Goal: Task Accomplishment & Management: Complete application form

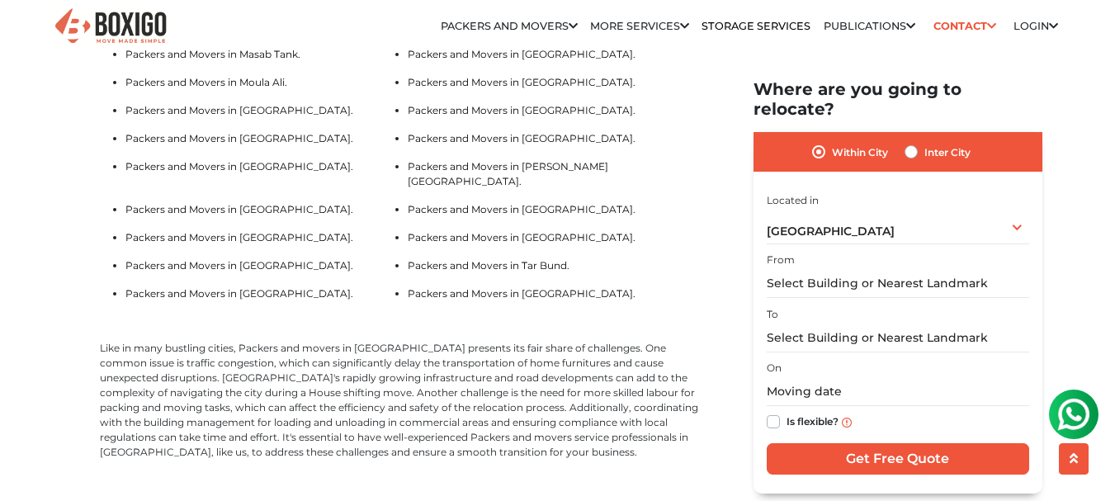
scroll to position [3467, 0]
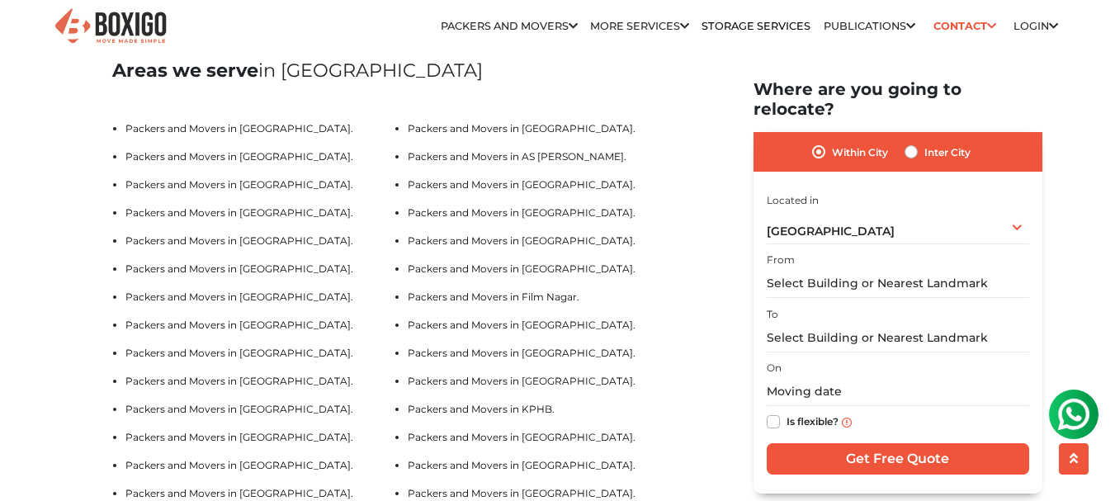
click at [925, 142] on label "Inter City" at bounding box center [948, 152] width 46 height 20
click at [912, 142] on input "Inter City" at bounding box center [911, 150] width 13 height 17
radio input "true"
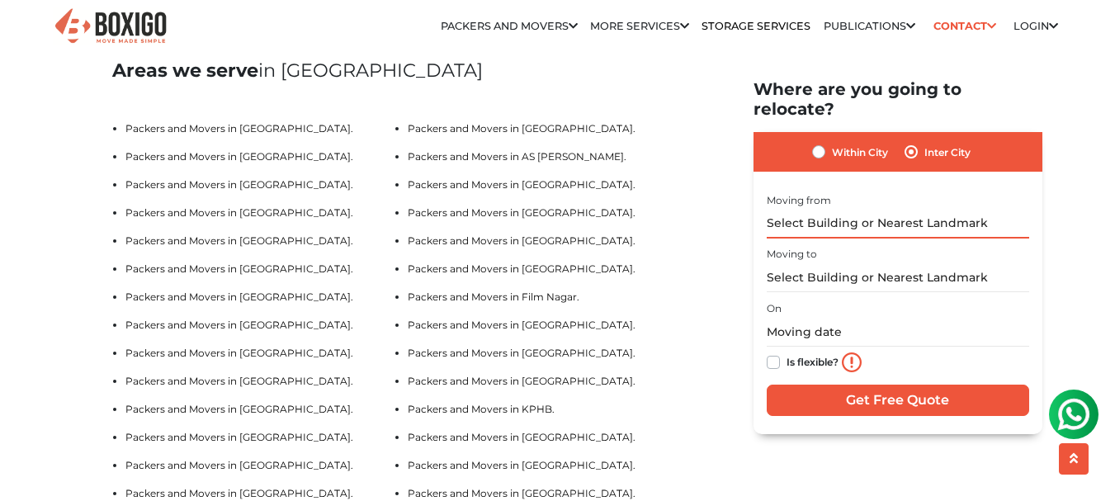
click at [830, 209] on input "text" at bounding box center [898, 223] width 263 height 29
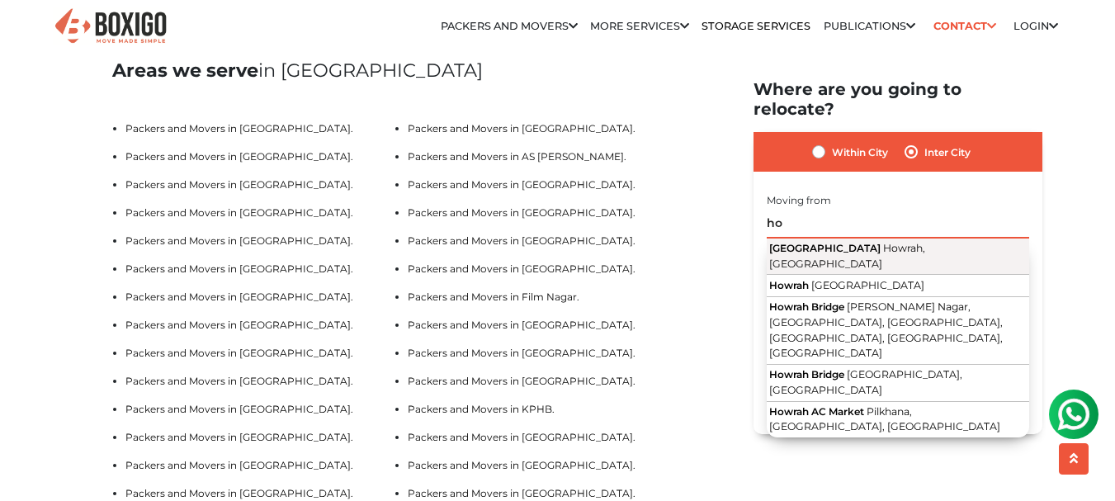
type input "h"
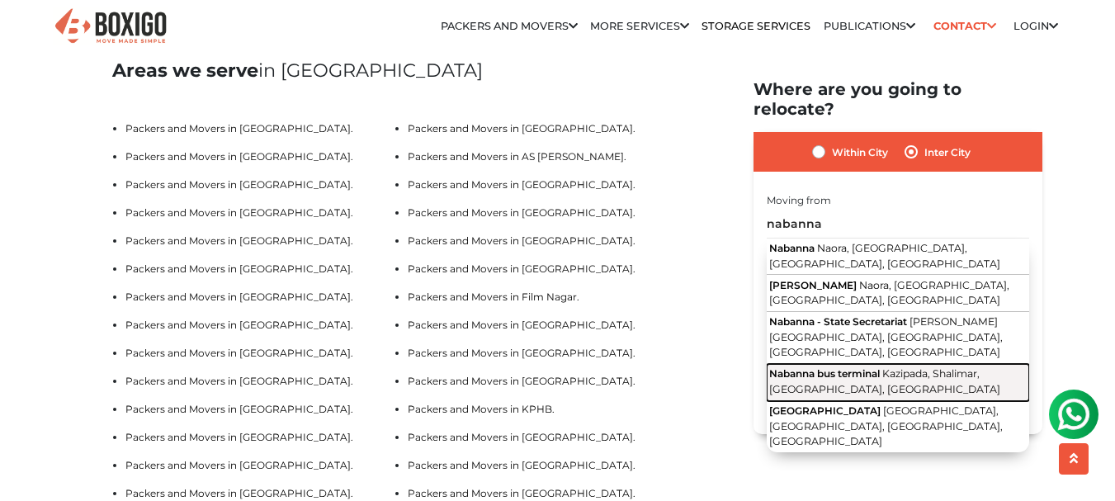
click at [835, 367] on span "Nabanna bus terminal" at bounding box center [824, 373] width 111 height 12
type input "Nabanna bus terminal, [GEOGRAPHIC_DATA], [GEOGRAPHIC_DATA], [GEOGRAPHIC_DATA], …"
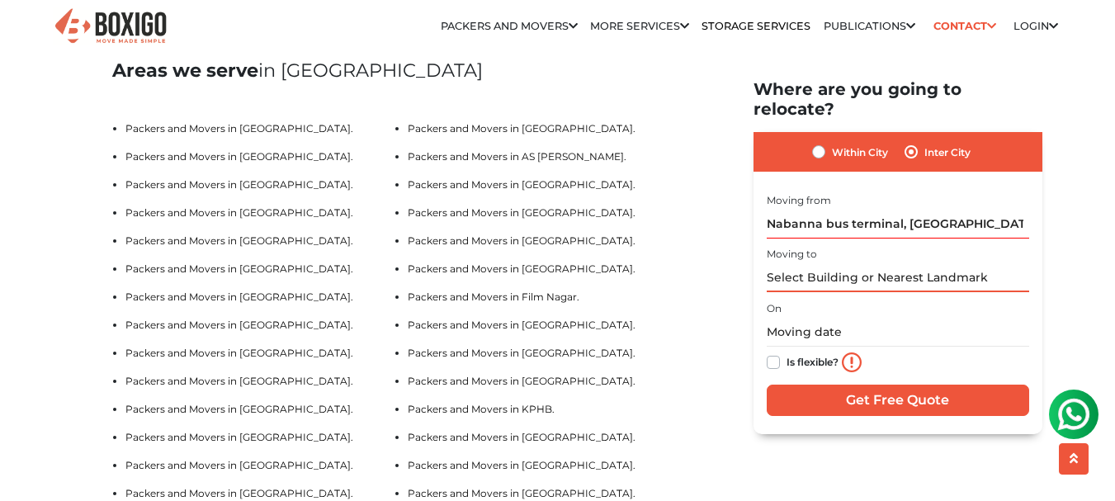
click at [792, 263] on input "text" at bounding box center [898, 277] width 263 height 29
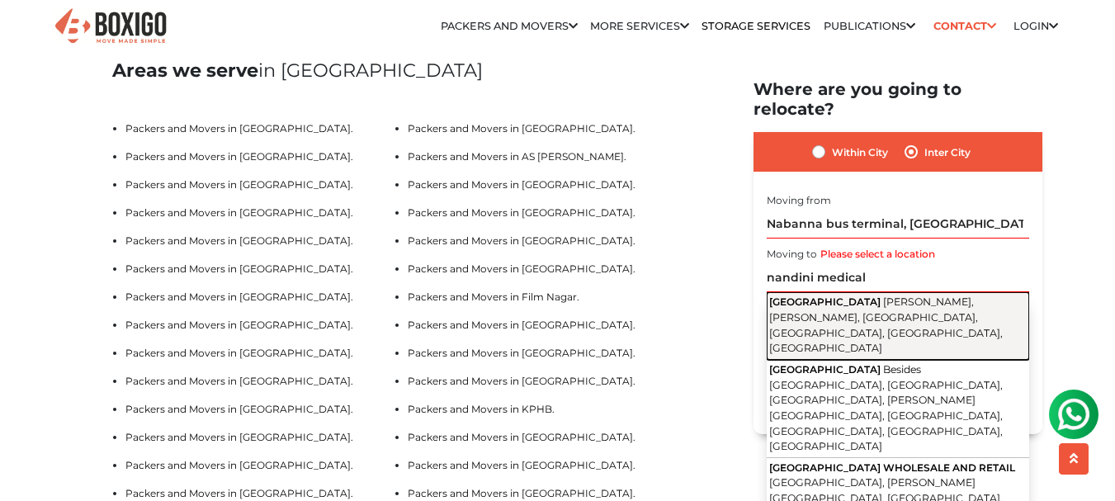
click at [797, 292] on button "Nandini Medical Corner Prasuna Nagar, Srinivas Nagar, Chinthal, Quthbullapur, H…" at bounding box center [898, 326] width 263 height 68
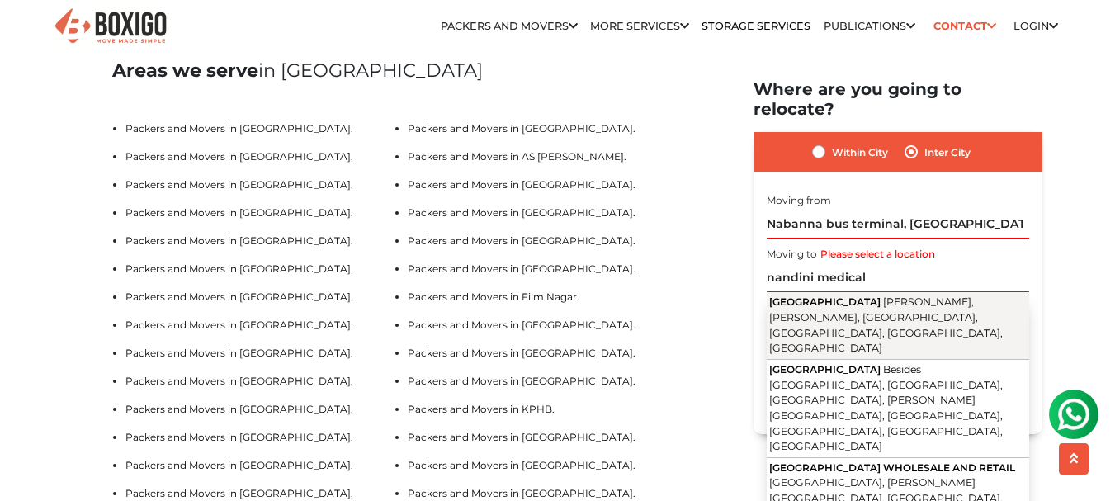
type input "[GEOGRAPHIC_DATA], [PERSON_NAME], [PERSON_NAME], [GEOGRAPHIC_DATA], [GEOGRAPHIC…"
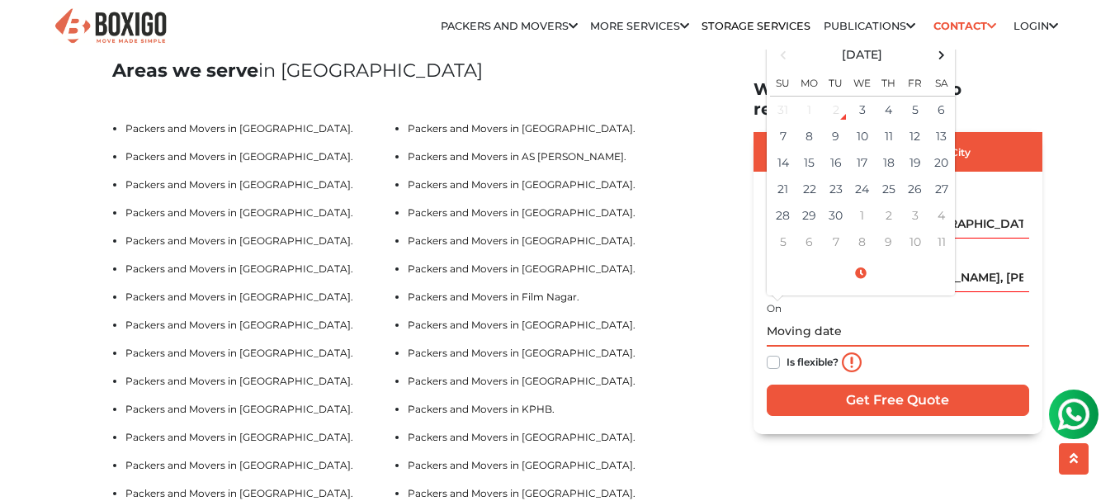
click at [792, 317] on input "text" at bounding box center [898, 331] width 263 height 29
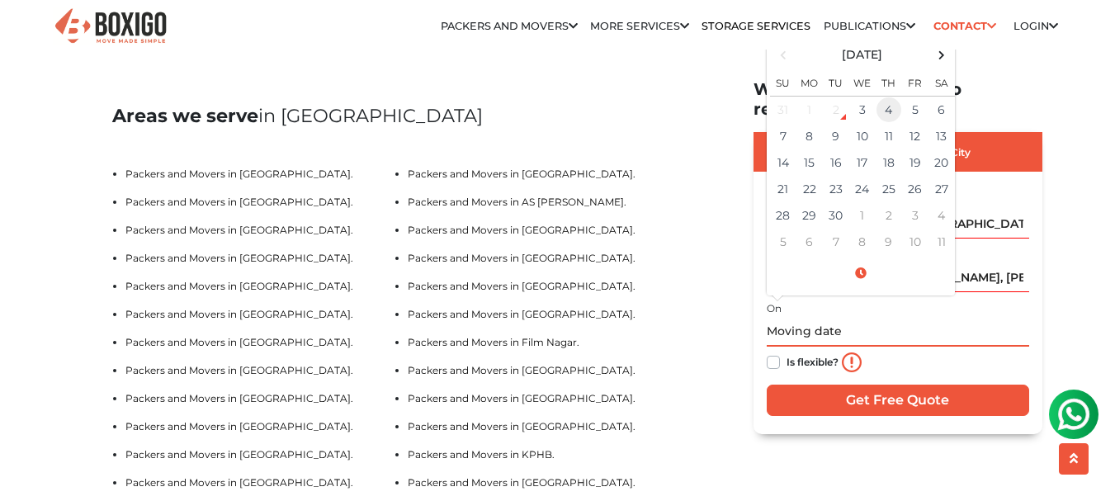
scroll to position [3384, 0]
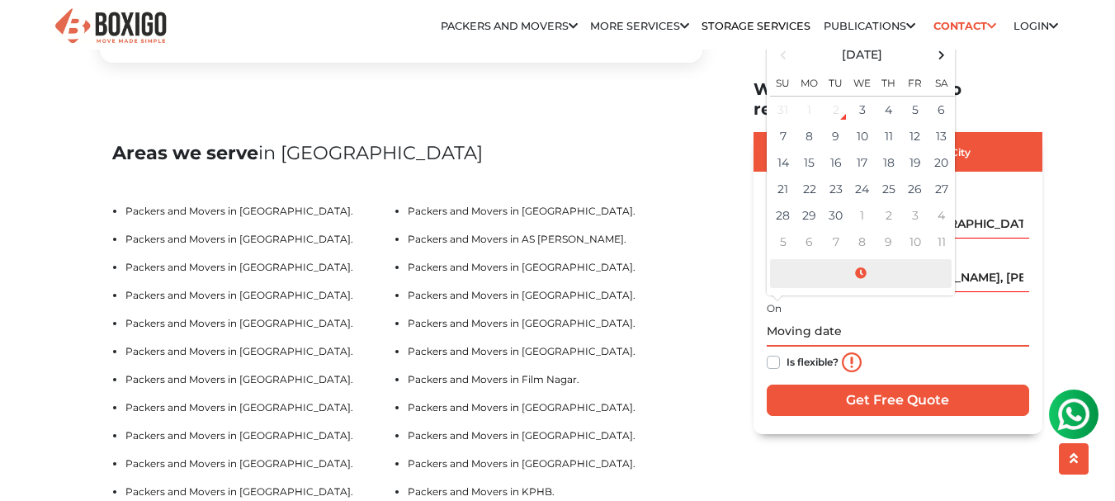
click at [859, 258] on span at bounding box center [861, 272] width 182 height 29
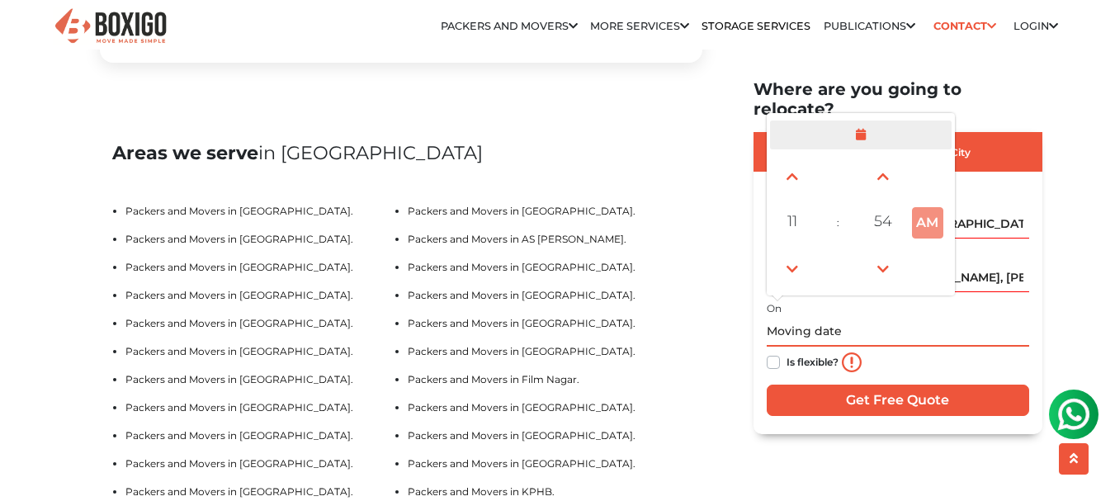
click at [859, 251] on td at bounding box center [838, 268] width 45 height 46
click at [809, 121] on span at bounding box center [861, 134] width 182 height 29
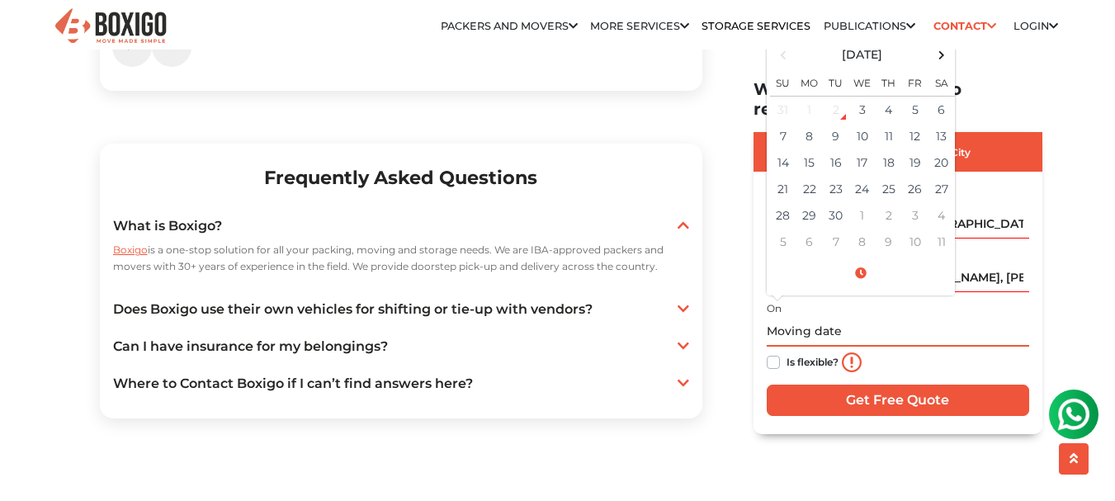
scroll to position [3219, 0]
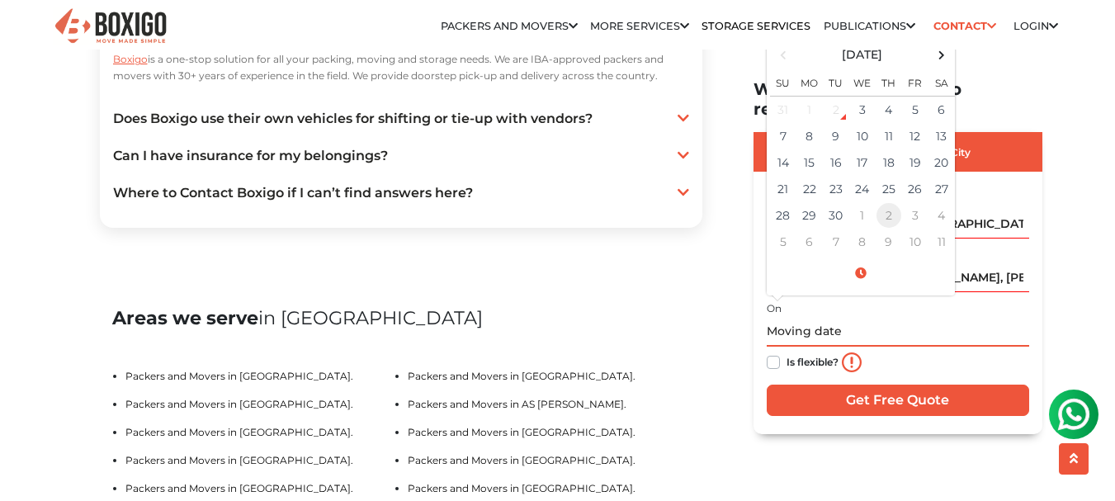
click at [899, 201] on td "2" at bounding box center [889, 214] width 26 height 26
click at [919, 228] on td "7" at bounding box center [915, 241] width 26 height 26
click at [886, 149] on td "13" at bounding box center [889, 162] width 26 height 26
type input "11/13/2025 12:00 AM"
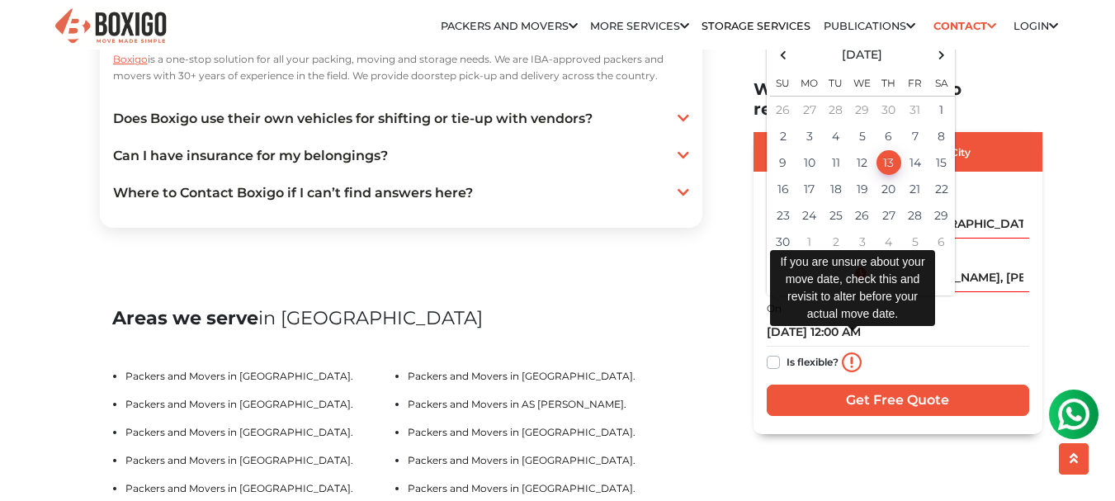
click at [849, 352] on img at bounding box center [852, 362] width 20 height 20
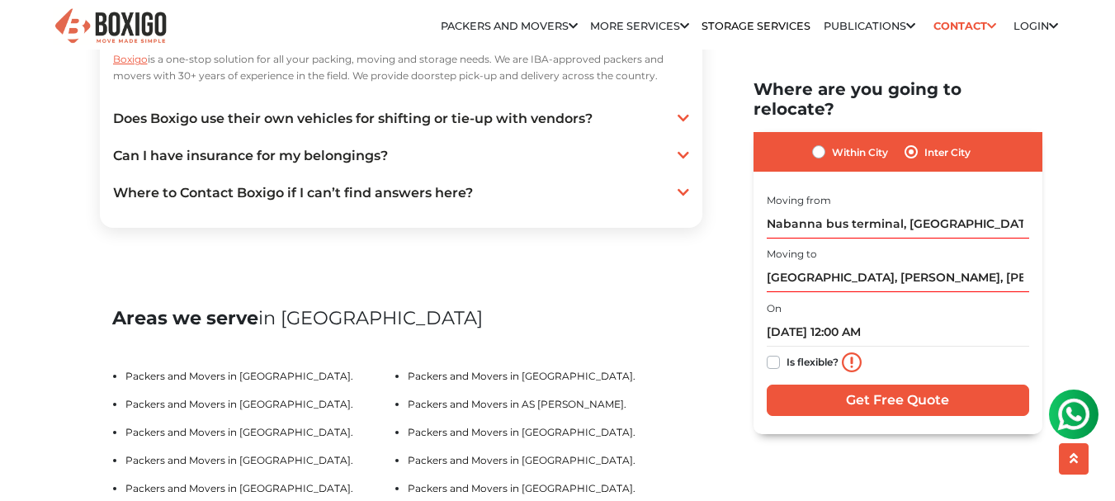
click at [787, 352] on label "Is flexible?" at bounding box center [813, 360] width 52 height 17
click at [773, 352] on input "Is flexible?" at bounding box center [773, 360] width 13 height 17
checkbox input "true"
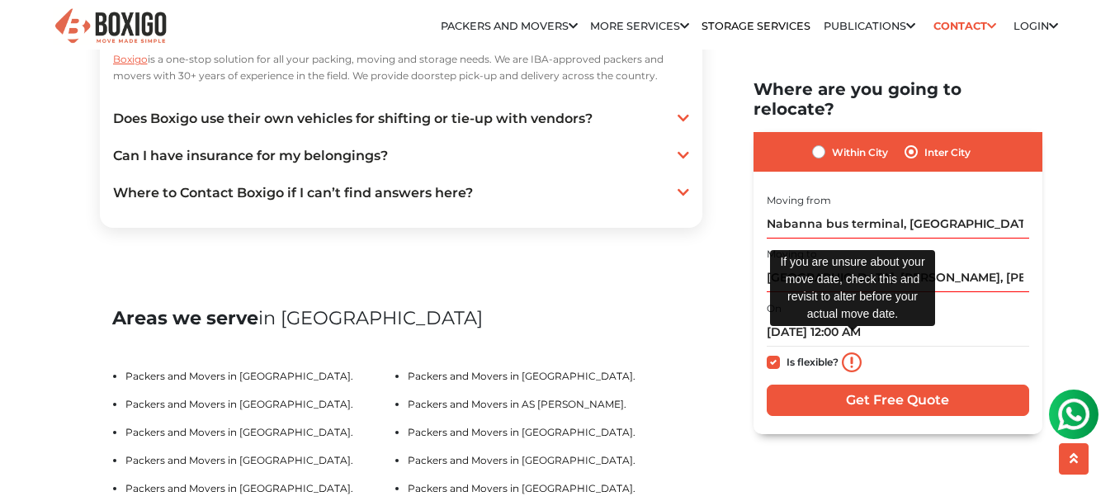
click at [855, 352] on img at bounding box center [852, 362] width 20 height 20
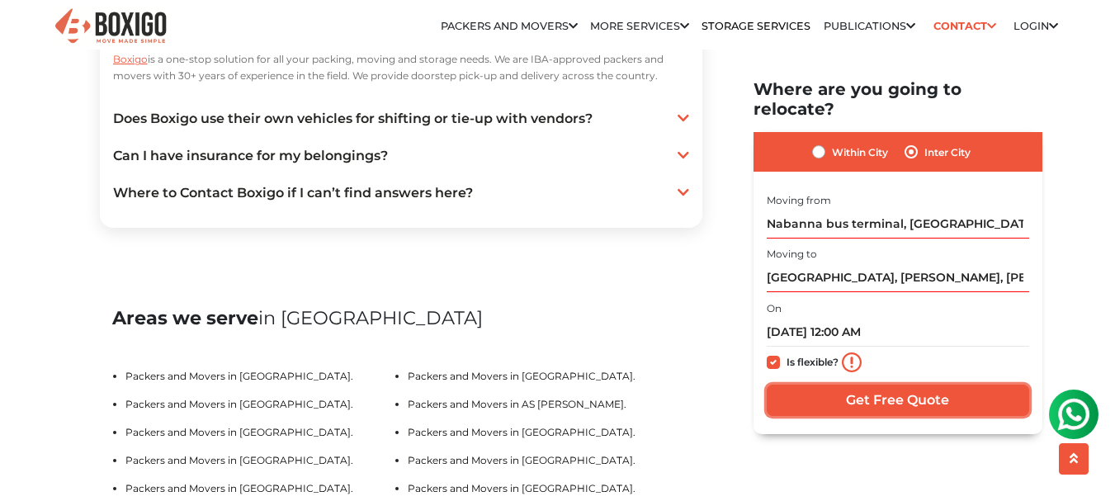
click at [868, 384] on input "Get Free Quote" at bounding box center [898, 399] width 263 height 31
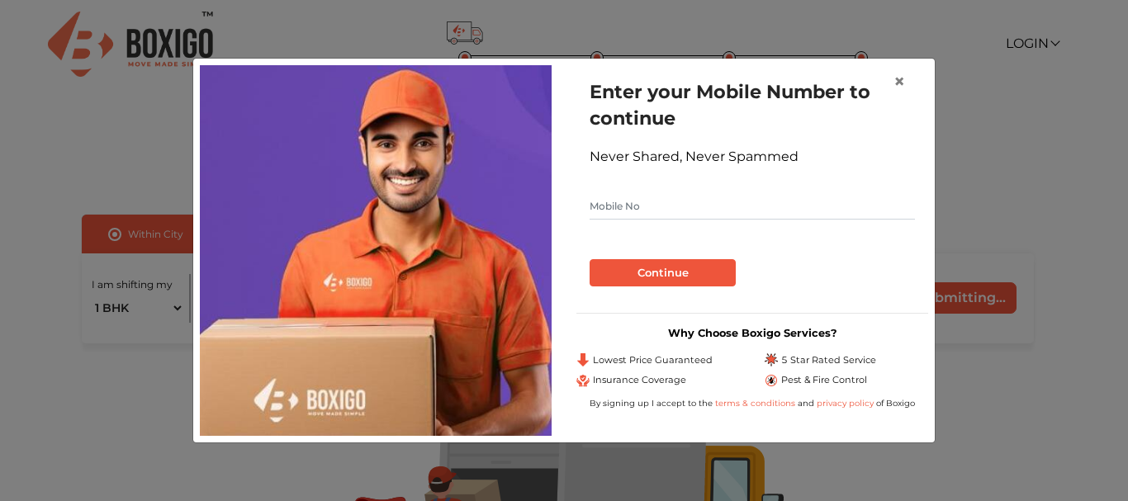
click at [671, 204] on input "text" at bounding box center [751, 206] width 325 height 26
type input "9804839595"
click at [647, 267] on button "Continue" at bounding box center [662, 273] width 146 height 28
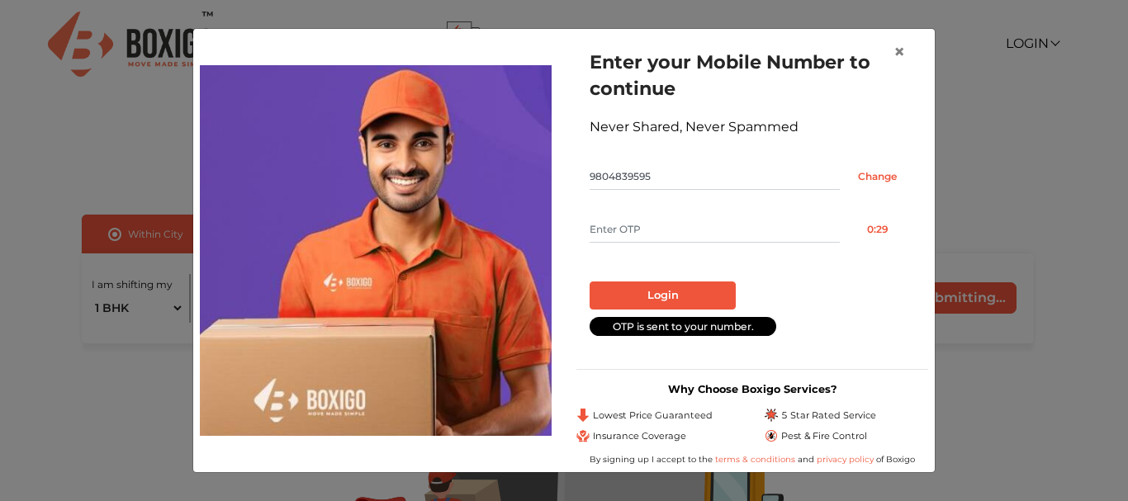
click at [619, 233] on input "text" at bounding box center [714, 229] width 250 height 26
click at [606, 222] on input "text" at bounding box center [714, 229] width 250 height 26
type input "7158"
click at [627, 295] on button "Login" at bounding box center [662, 295] width 146 height 28
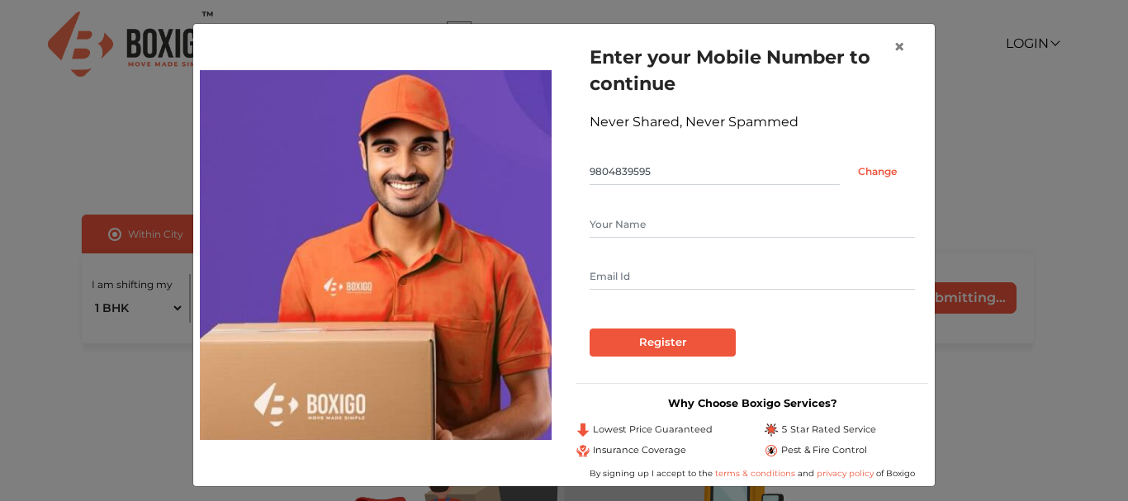
click at [628, 224] on input "text" at bounding box center [751, 224] width 325 height 26
type input "[DEMOGRAPHIC_DATA]"
click at [598, 274] on input "text" at bounding box center [751, 276] width 325 height 26
type input "[EMAIL_ADDRESS][DOMAIN_NAME]"
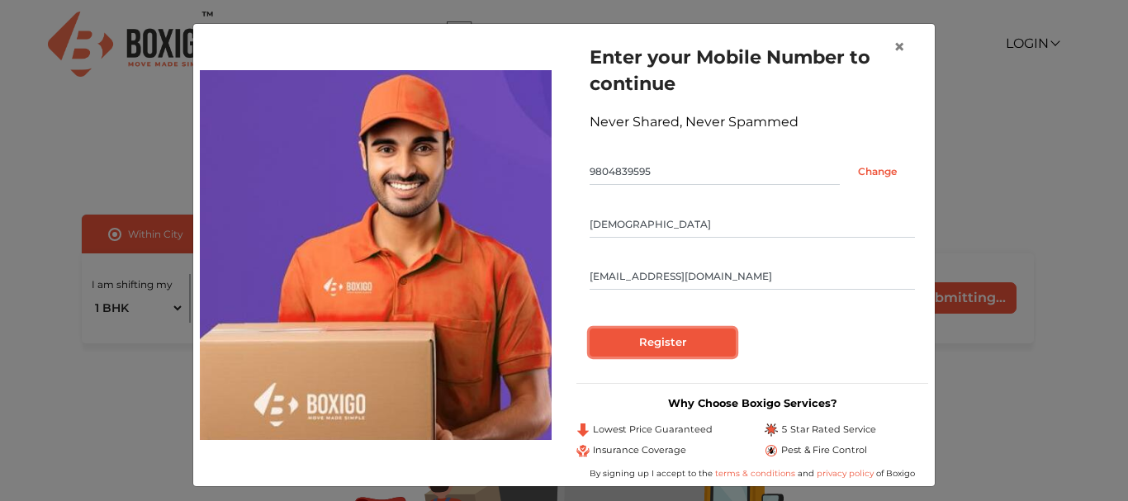
click at [649, 340] on input "Register" at bounding box center [662, 343] width 146 height 28
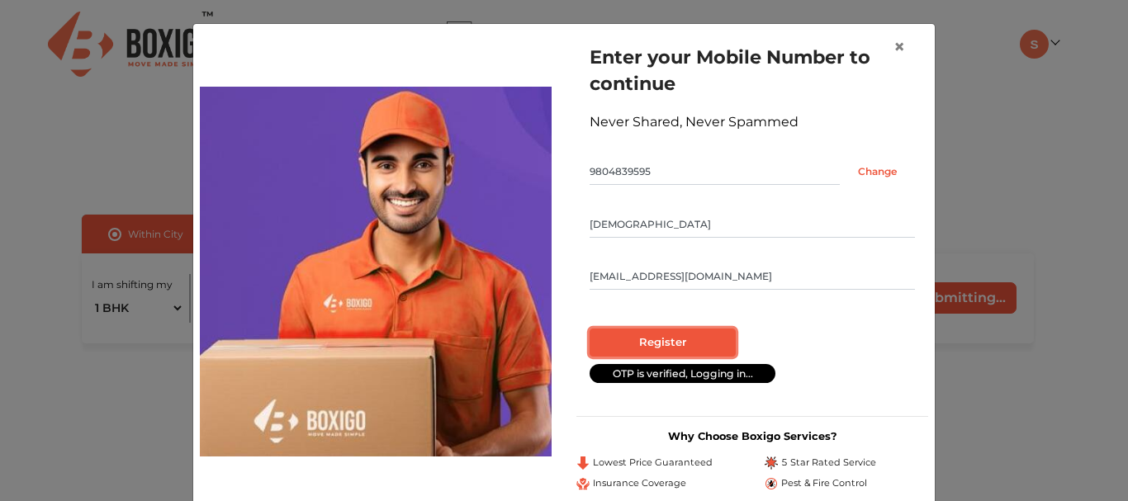
radio input "false"
radio input "true"
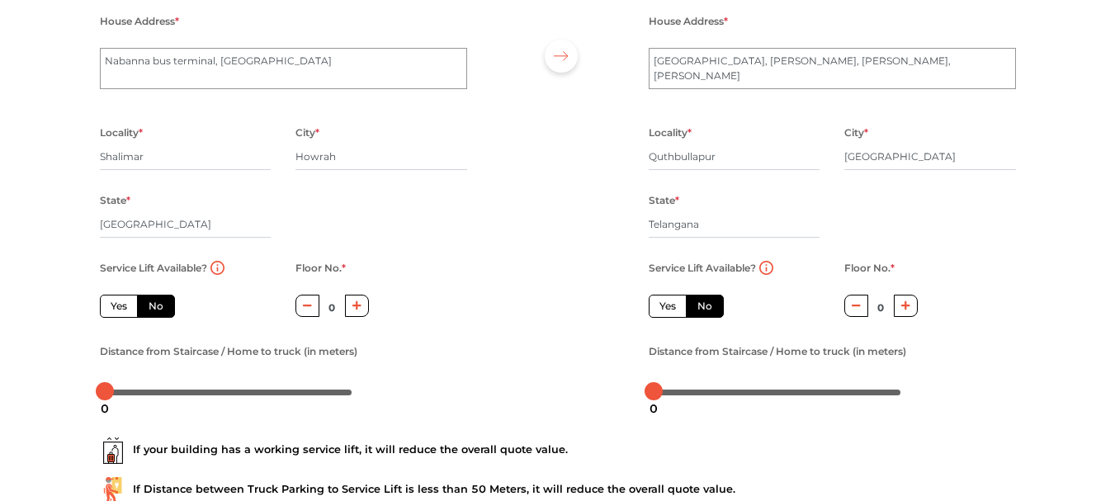
scroll to position [165, 0]
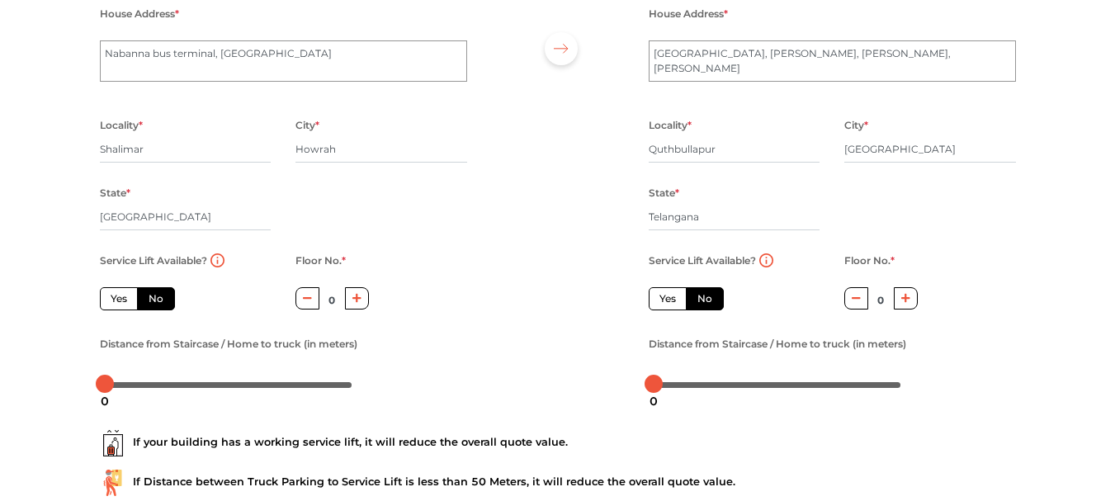
click at [352, 296] on icon "button" at bounding box center [356, 298] width 9 height 10
type input "2"
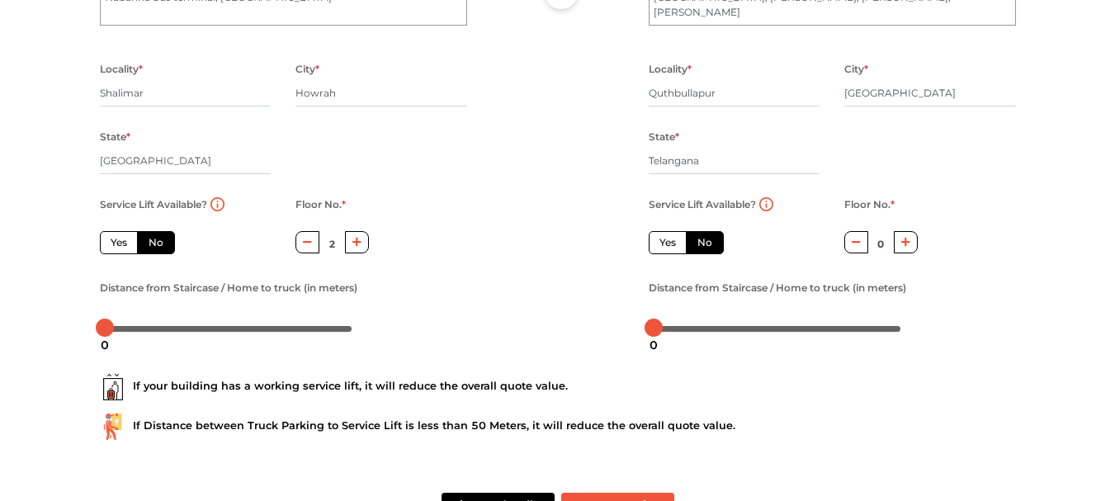
scroll to position [248, 0]
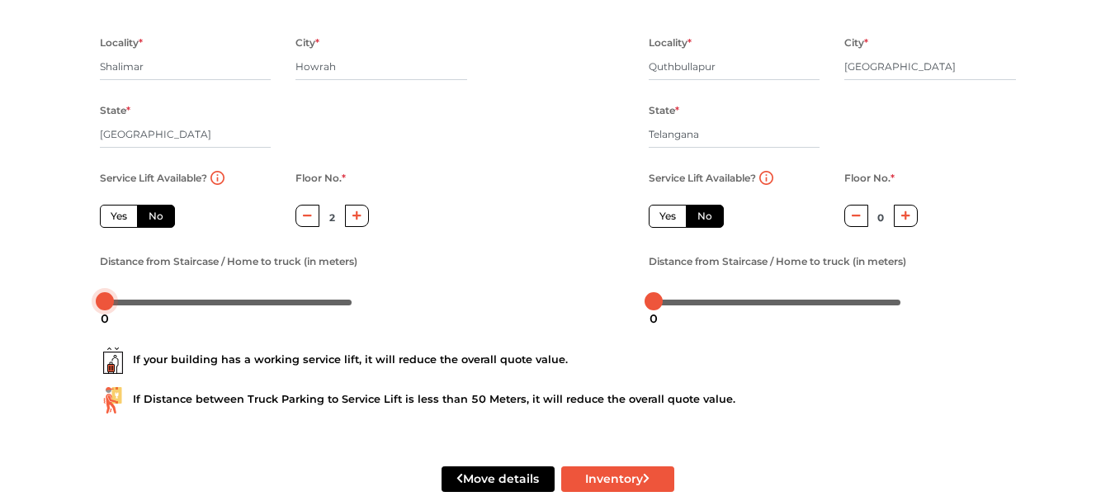
click at [132, 301] on div at bounding box center [229, 301] width 248 height 10
click at [159, 301] on div at bounding box center [229, 301] width 248 height 10
click at [185, 302] on div at bounding box center [229, 301] width 248 height 10
click at [210, 301] on div at bounding box center [229, 301] width 248 height 10
drag, startPoint x: 219, startPoint y: 300, endPoint x: 255, endPoint y: 301, distance: 36.3
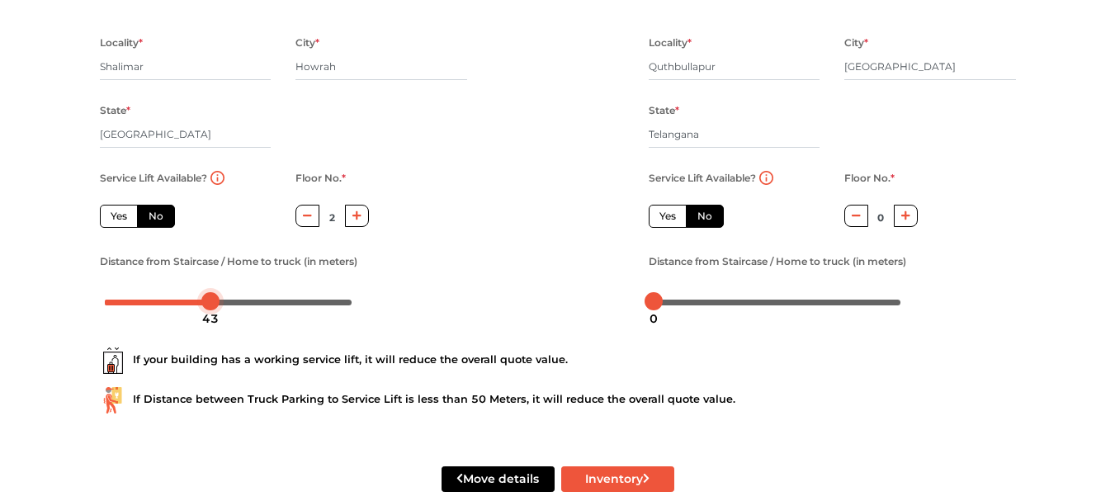
click at [220, 300] on div at bounding box center [210, 301] width 18 height 18
click at [255, 301] on div at bounding box center [229, 301] width 248 height 10
click at [290, 303] on div at bounding box center [229, 301] width 248 height 10
click at [329, 253] on body "Plan your move Enter your floor info Add your inventory Your move summary My Mo…" at bounding box center [557, 2] width 1115 height 501
click at [335, 305] on div "91" at bounding box center [330, 319] width 30 height 28
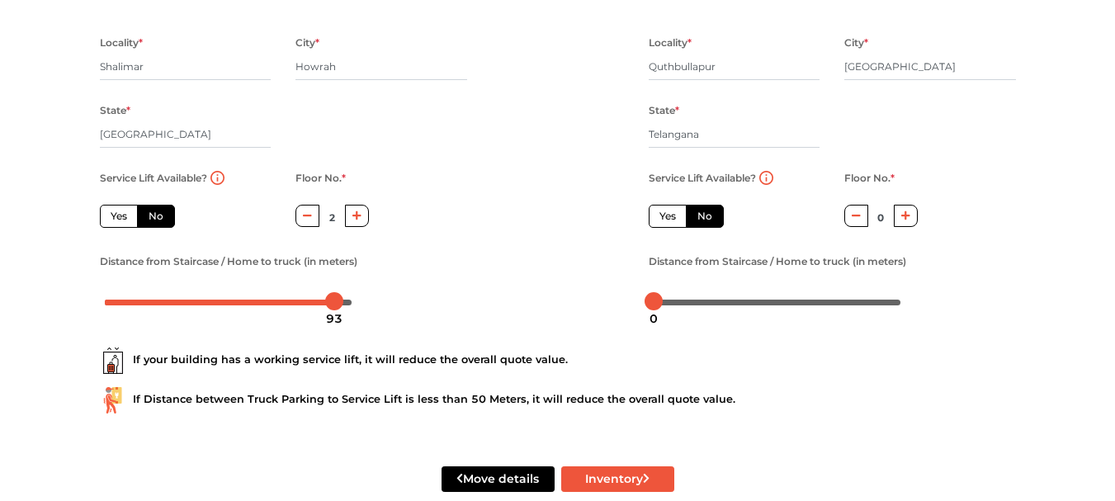
click at [348, 305] on div "93" at bounding box center [334, 319] width 30 height 28
drag, startPoint x: 350, startPoint y: 300, endPoint x: 371, endPoint y: 302, distance: 21.5
click at [371, 302] on div at bounding box center [283, 301] width 367 height 26
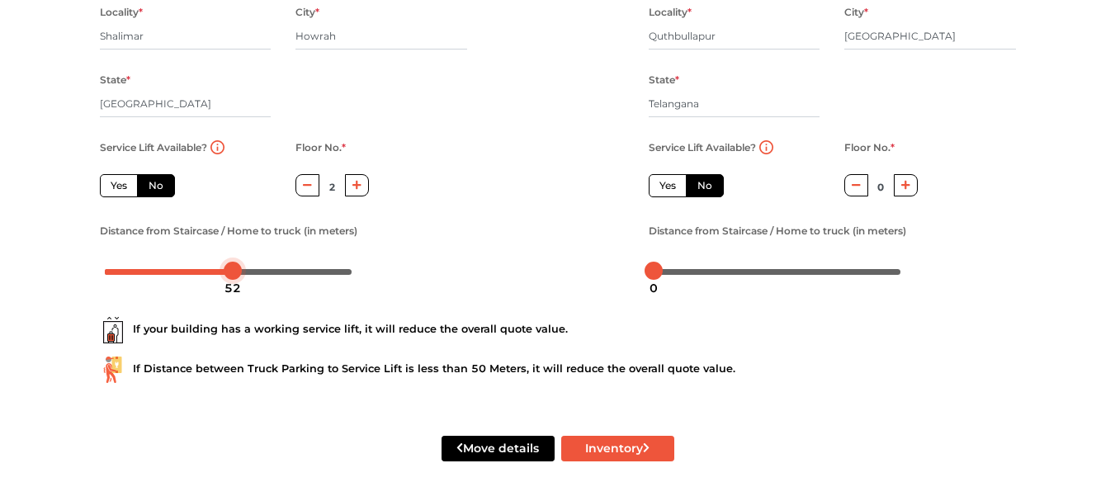
click at [232, 272] on div at bounding box center [229, 271] width 248 height 10
click at [196, 270] on div at bounding box center [229, 271] width 248 height 10
click at [182, 276] on div "37" at bounding box center [197, 288] width 30 height 28
click at [206, 270] on div at bounding box center [229, 271] width 248 height 10
drag, startPoint x: 199, startPoint y: 263, endPoint x: 209, endPoint y: 271, distance: 12.4
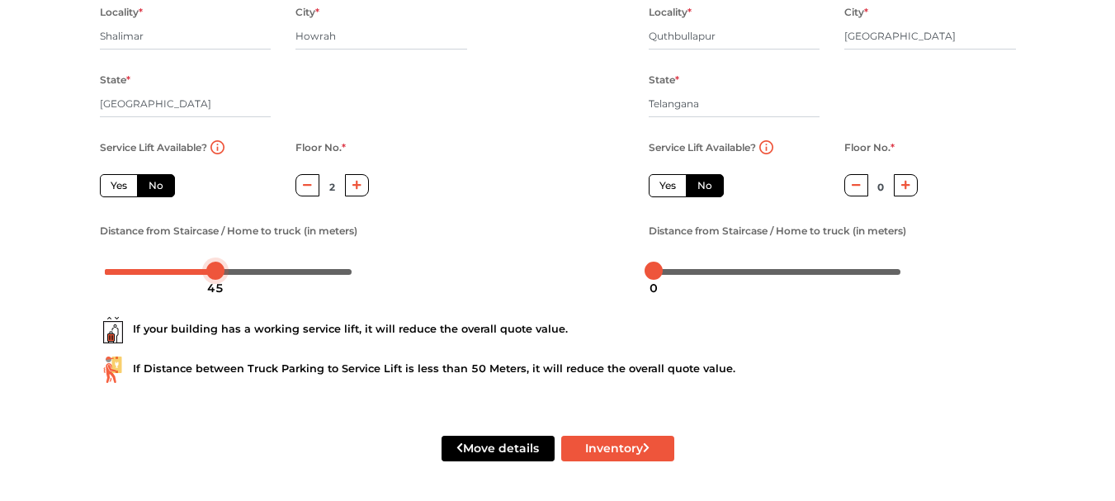
click at [209, 271] on div at bounding box center [215, 271] width 18 height 18
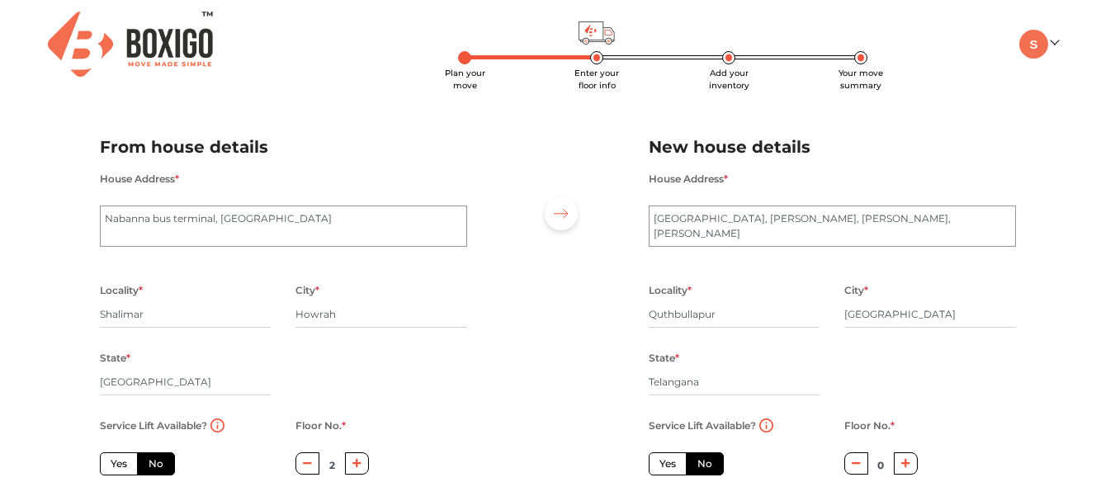
scroll to position [83, 0]
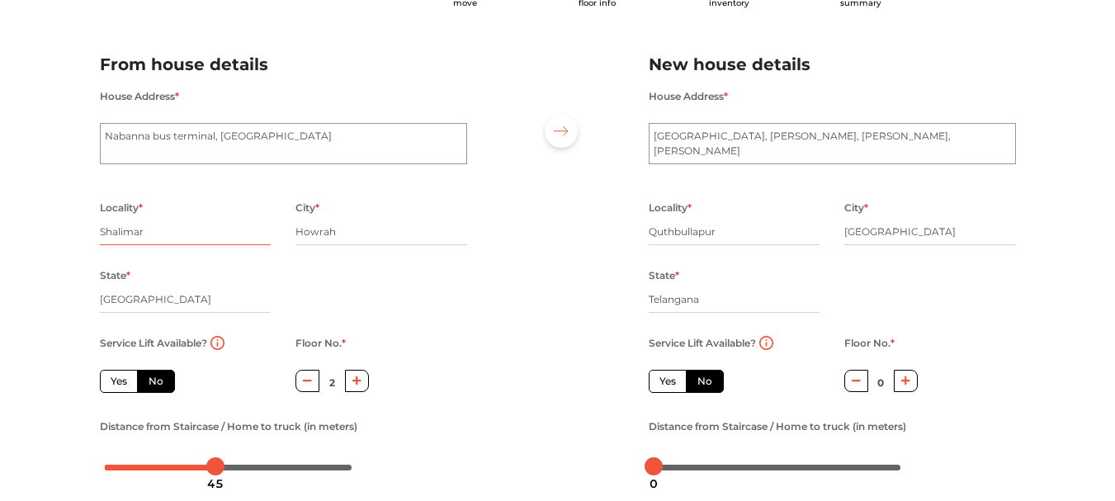
click at [154, 228] on input "Shalimar" at bounding box center [186, 232] width 172 height 26
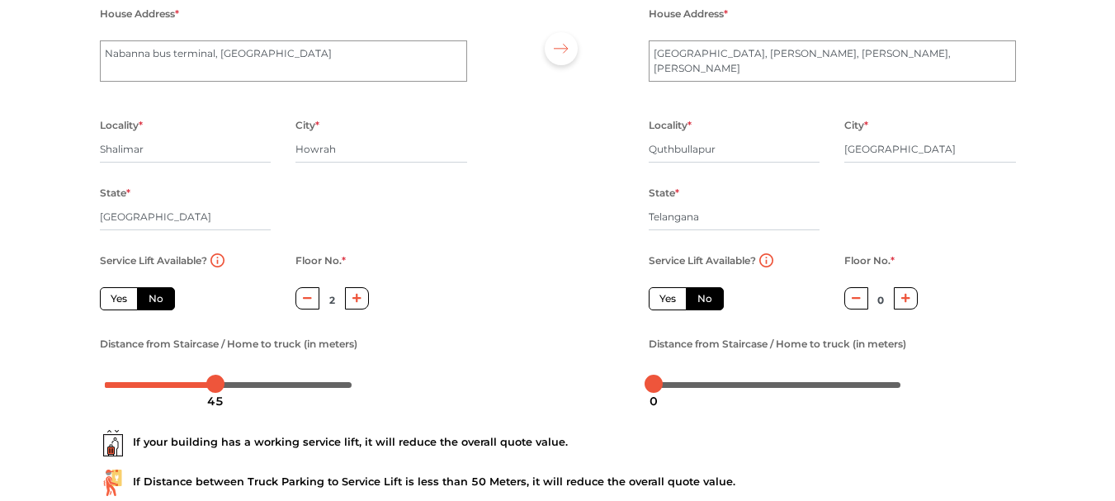
click at [663, 296] on label "Yes" at bounding box center [668, 298] width 38 height 23
click at [663, 296] on input "Yes" at bounding box center [665, 296] width 11 height 11
radio input "true"
radio input "false"
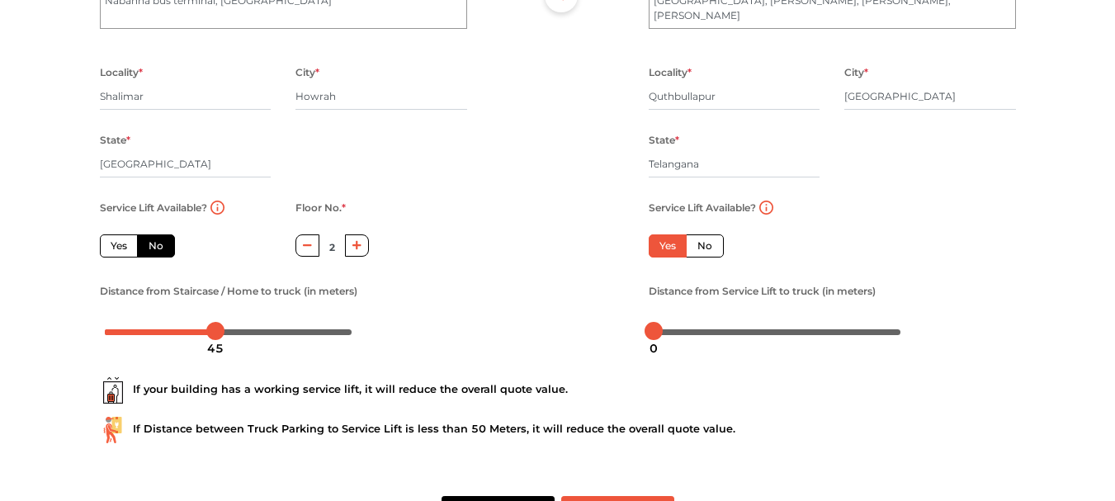
scroll to position [278, 0]
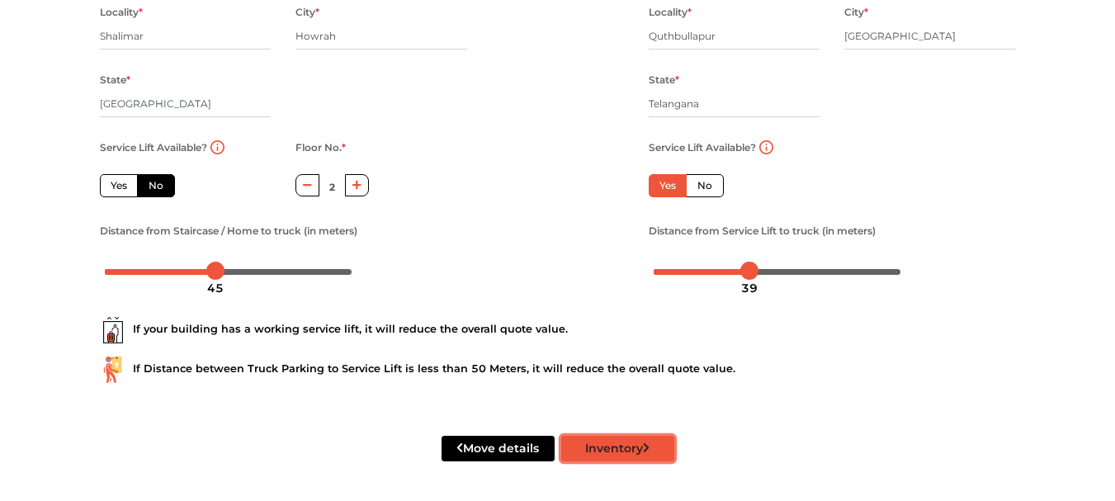
click at [605, 450] on button "Inventory" at bounding box center [617, 449] width 113 height 26
radio input "true"
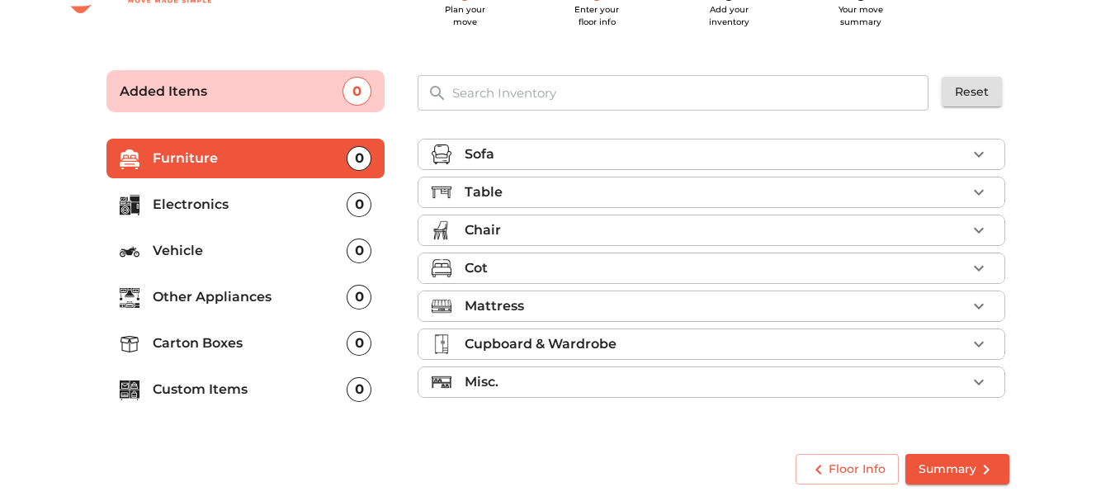
scroll to position [64, 0]
click at [844, 475] on span "Floor Info" at bounding box center [847, 469] width 77 height 21
click at [321, 155] on p "Furniture" at bounding box center [250, 159] width 195 height 20
click at [362, 154] on div "0" at bounding box center [359, 158] width 25 height 25
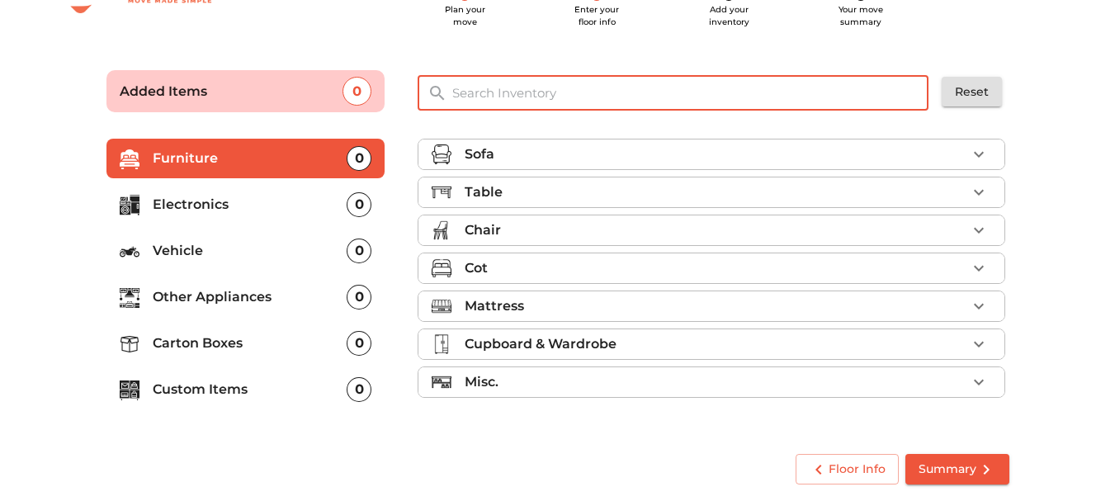
click at [490, 90] on input "text" at bounding box center [691, 92] width 498 height 35
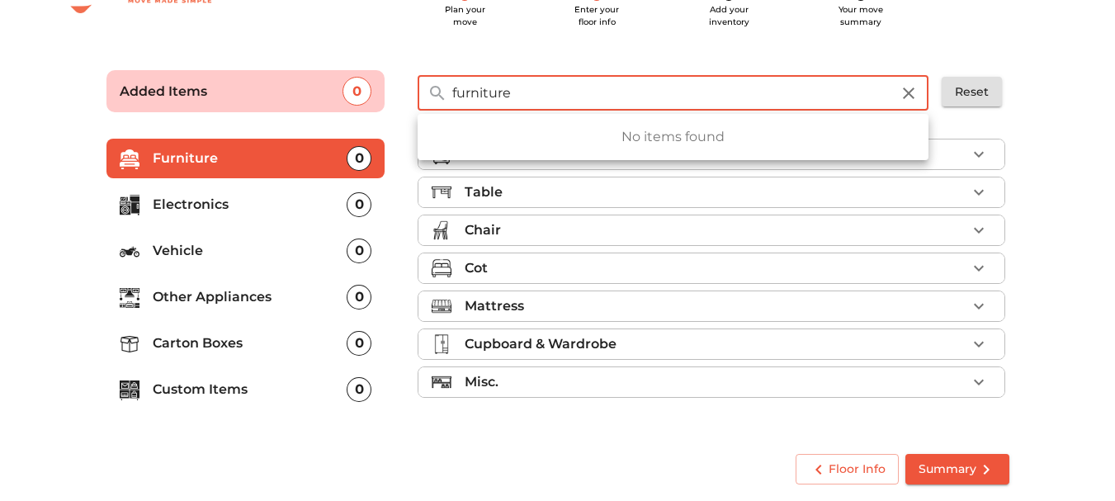
type input "furniture"
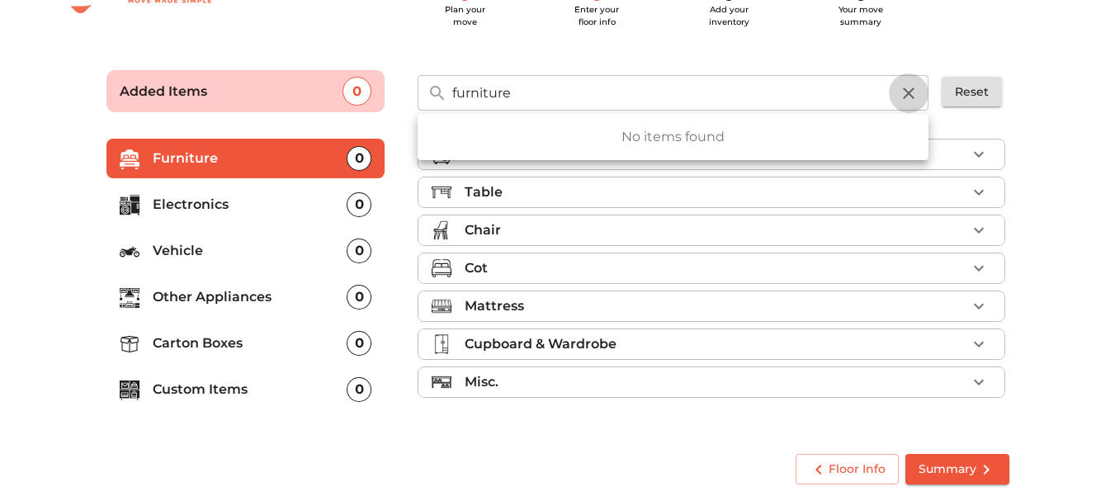
click at [910, 89] on icon "button" at bounding box center [909, 93] width 20 height 20
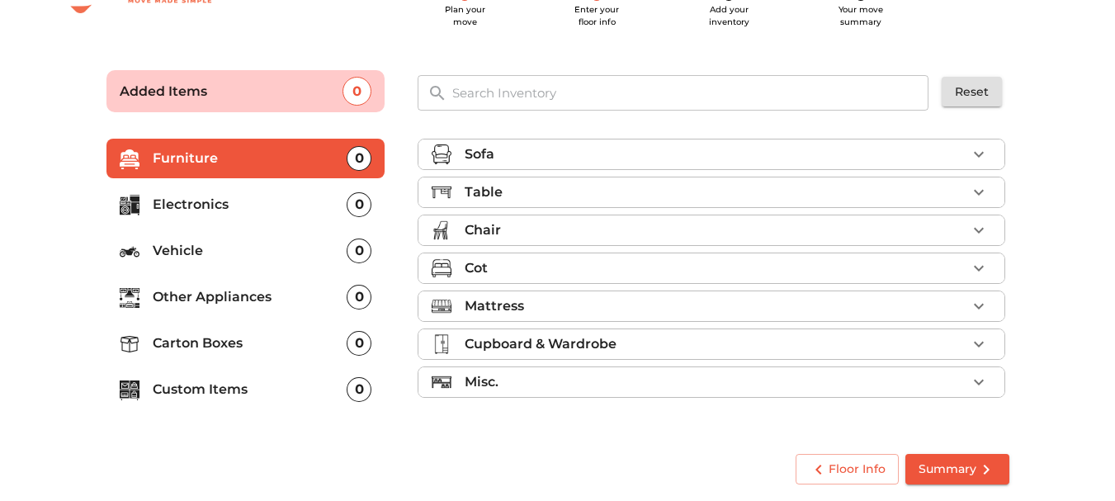
drag, startPoint x: 548, startPoint y: 86, endPoint x: 543, endPoint y: 97, distance: 11.8
click at [546, 93] on input "text" at bounding box center [691, 92] width 498 height 35
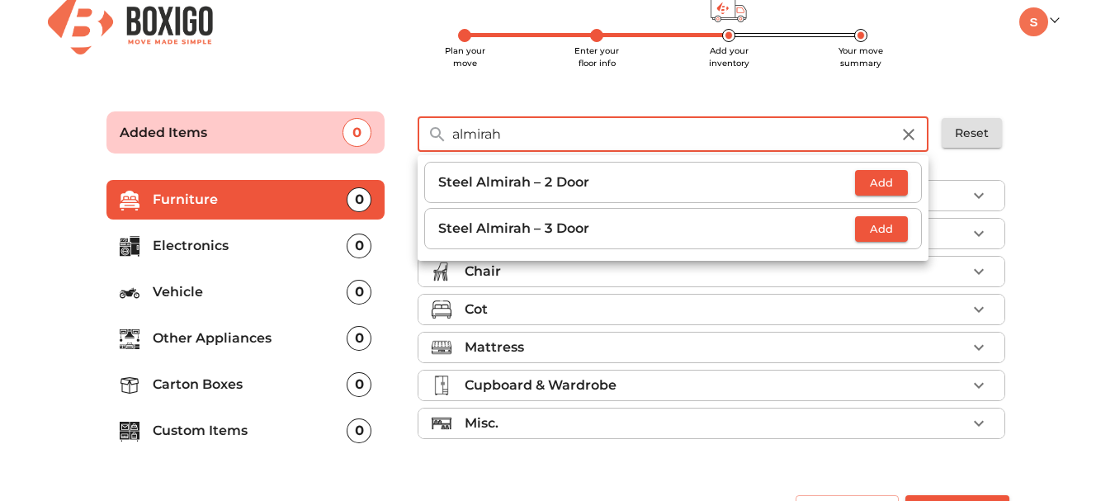
scroll to position [0, 0]
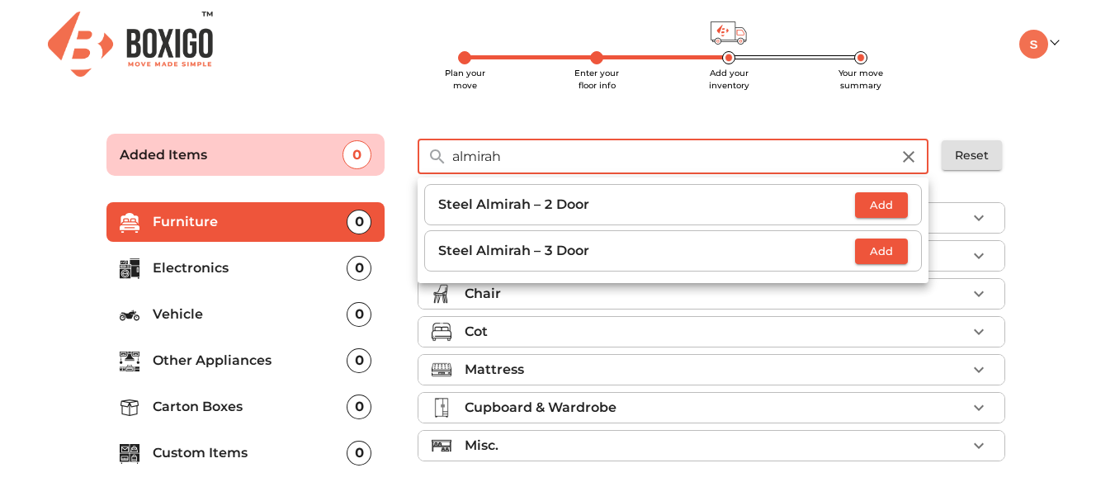
type input "almirah"
click at [888, 207] on span "Add" at bounding box center [881, 205] width 36 height 19
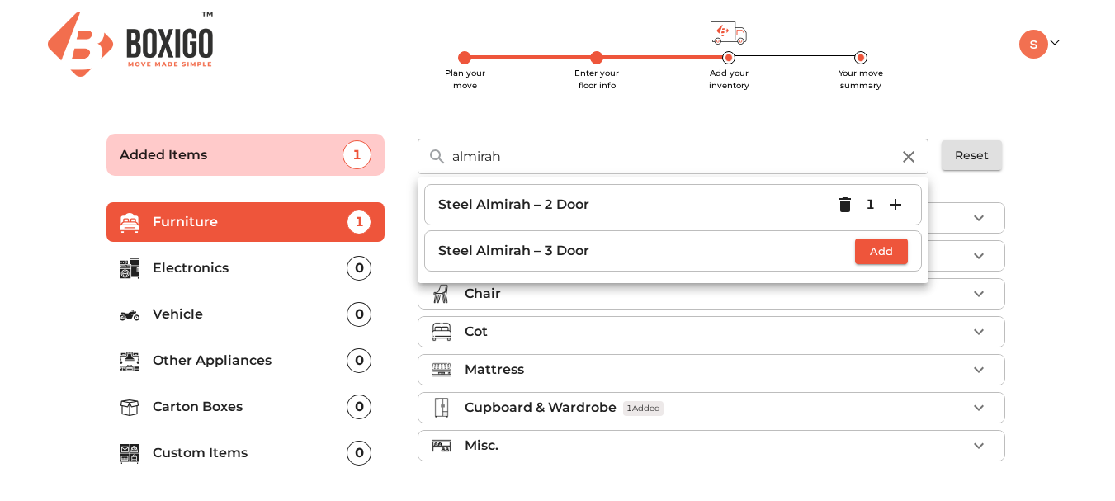
click at [951, 74] on div "Plan your move Enter your floor info Add your inventory Your move summary My Mo…" at bounding box center [558, 44] width 1026 height 88
click at [1067, 206] on main "Plan your move Enter your floor info Add your inventory Your move summary Added…" at bounding box center [557, 338] width 1115 height 454
click at [742, 200] on p "Steel Almirah – 2 Door" at bounding box center [635, 205] width 395 height 20
click at [390, 90] on div "Plan your move Enter your floor info Add your inventory Your move summary My Mo…" at bounding box center [557, 282] width 1115 height 565
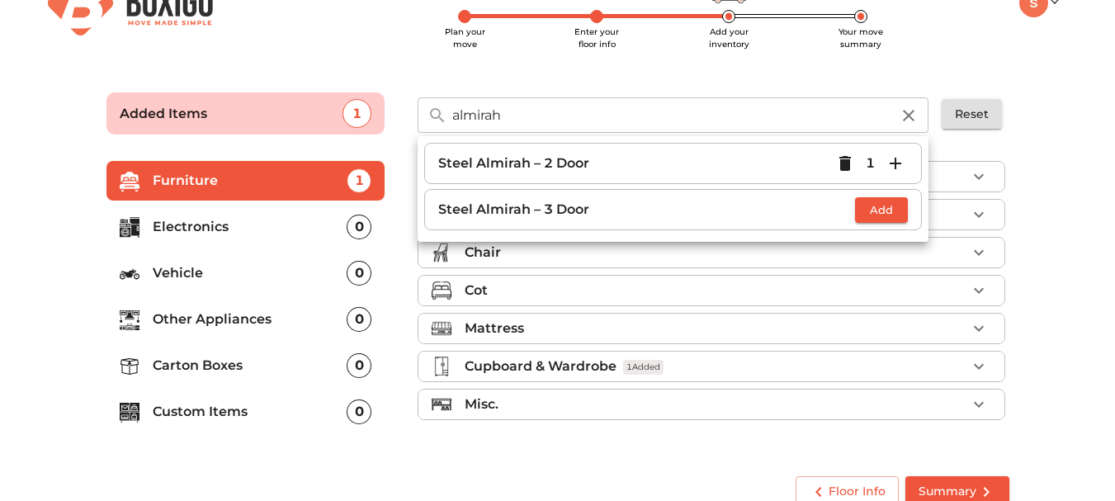
scroll to position [64, 0]
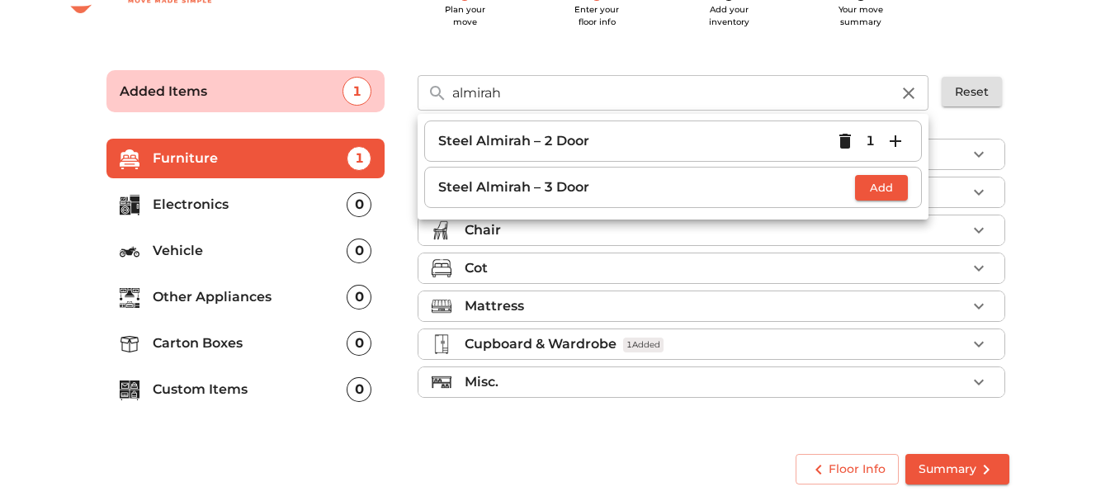
click at [964, 234] on div "Chair" at bounding box center [716, 230] width 502 height 20
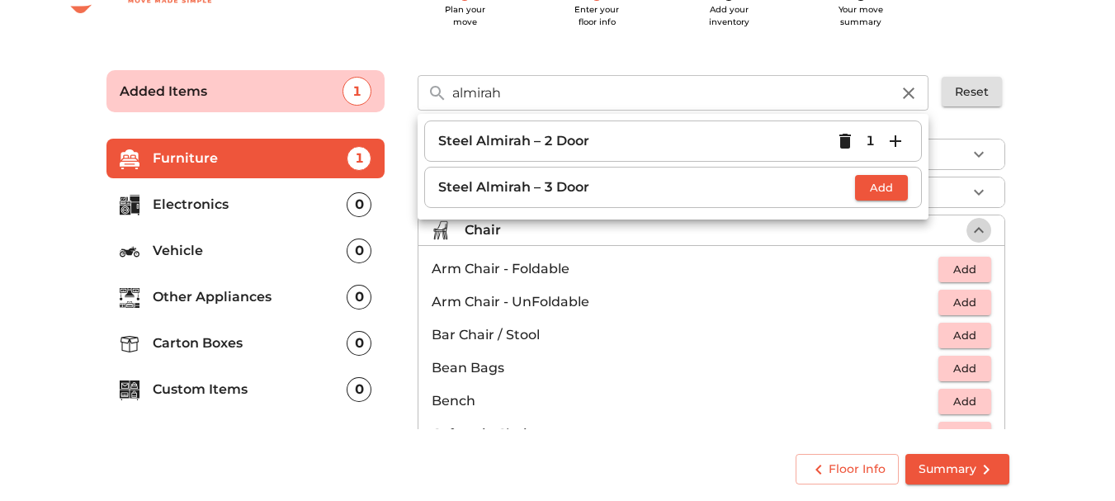
click at [969, 230] on icon "button" at bounding box center [979, 230] width 20 height 20
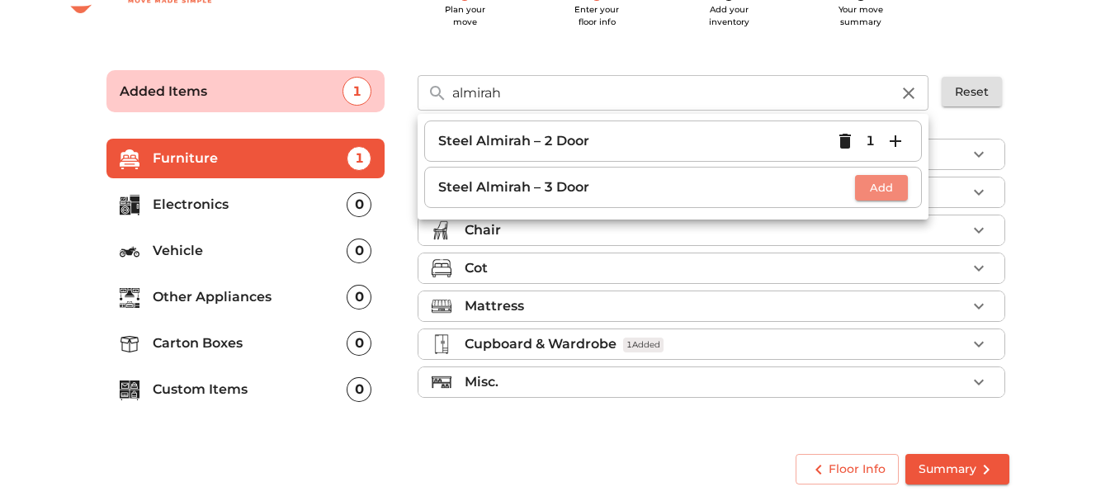
click at [871, 187] on span "Add" at bounding box center [881, 187] width 36 height 19
click at [849, 192] on icon "button" at bounding box center [846, 187] width 12 height 15
click at [915, 96] on icon "button" at bounding box center [909, 93] width 20 height 20
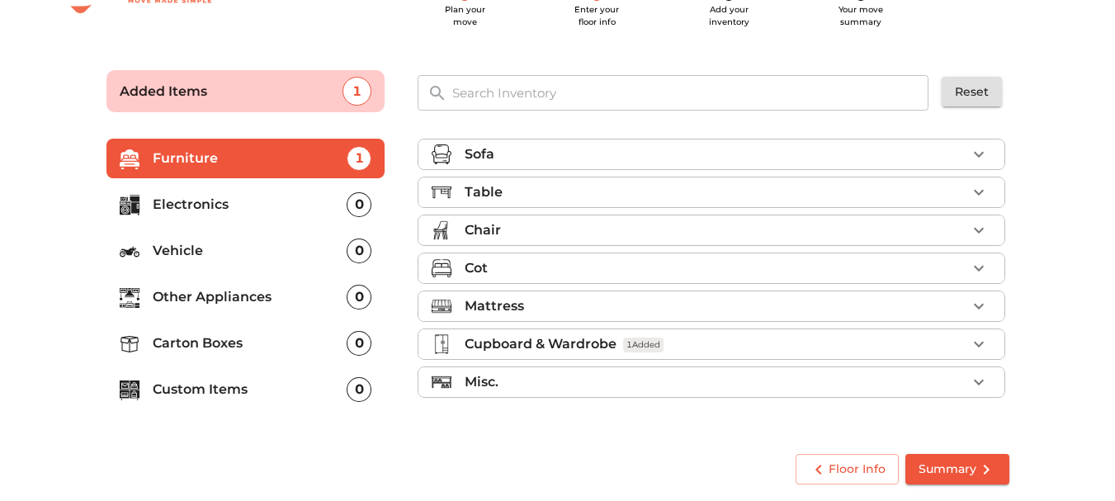
click at [512, 379] on div "Misc." at bounding box center [716, 382] width 502 height 20
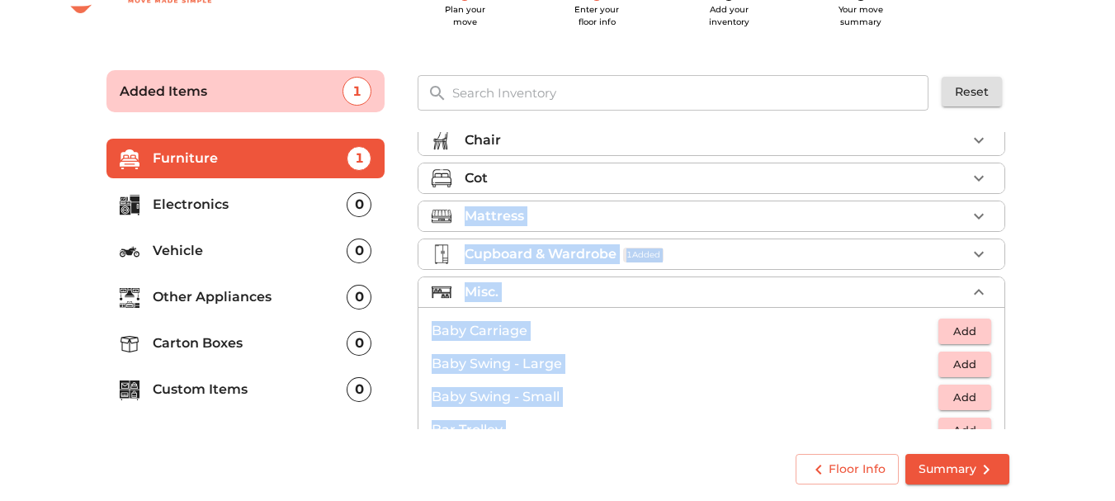
scroll to position [0, 0]
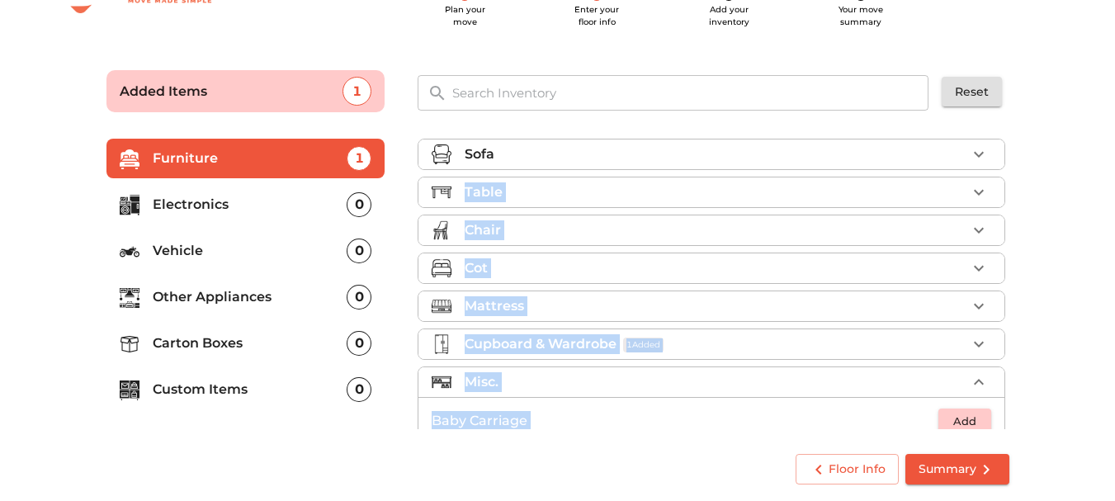
drag, startPoint x: 1009, startPoint y: 282, endPoint x: 1010, endPoint y: 164, distance: 118.0
click at [1010, 164] on div "Sofa Table Chair Cot Mattress Cupboard & Wardrobe 1 Added Misc. Baby Carriage A…" at bounding box center [713, 280] width 604 height 310
click at [1050, 200] on main "Plan your move Enter your floor info Add your inventory Your move summary Added…" at bounding box center [557, 274] width 1115 height 454
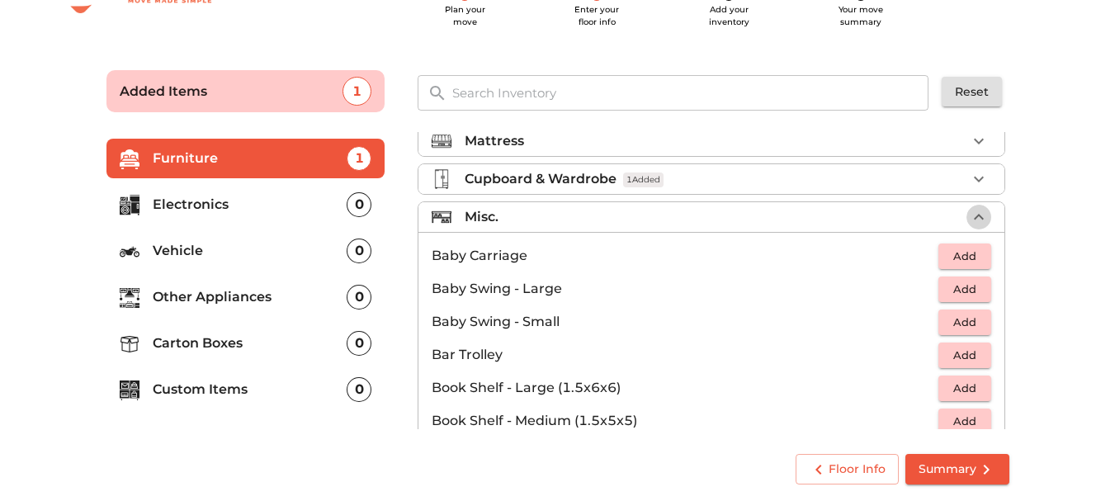
click at [969, 215] on icon "button" at bounding box center [979, 217] width 20 height 20
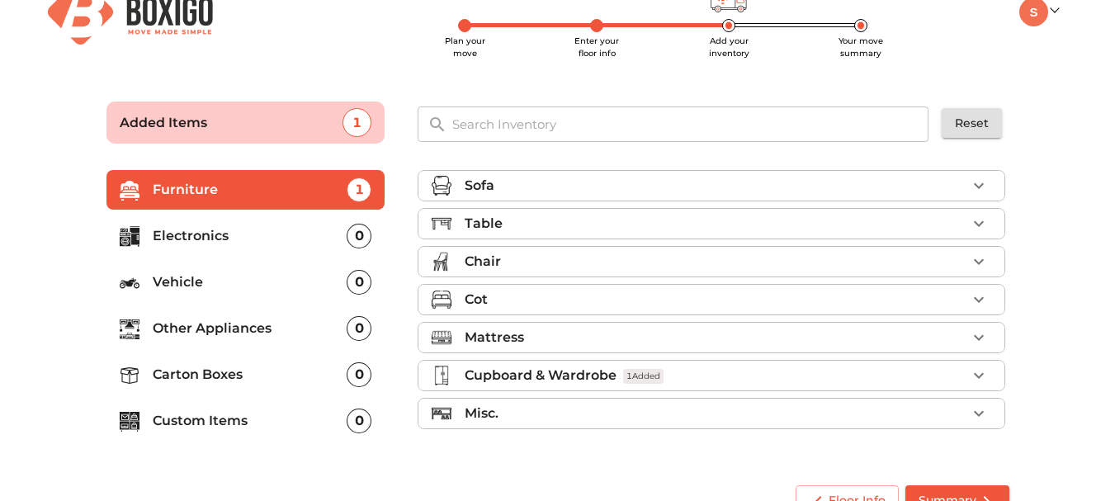
scroll to position [64, 0]
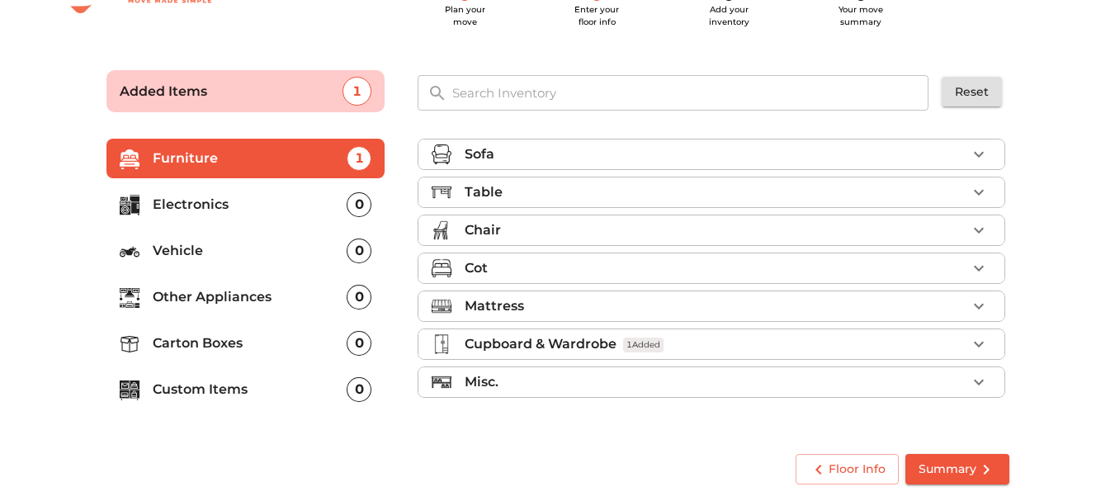
click at [615, 298] on div "Mattress" at bounding box center [716, 306] width 502 height 20
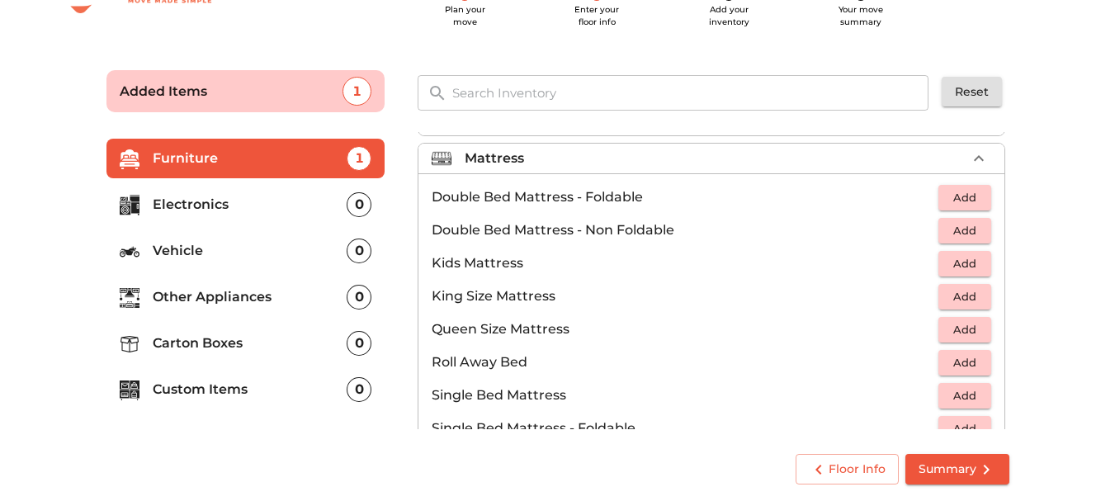
scroll to position [149, 0]
click at [958, 234] on span "Add" at bounding box center [965, 229] width 36 height 19
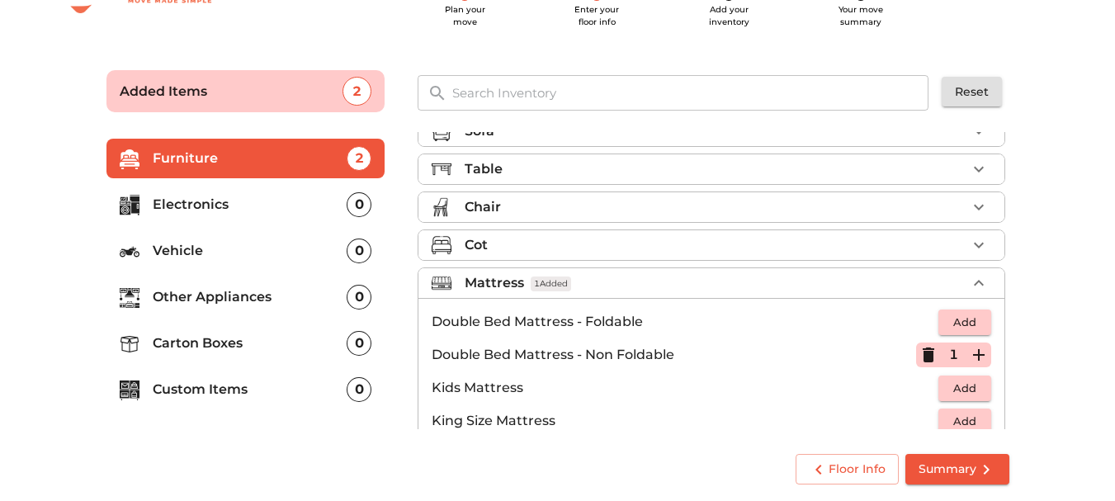
scroll to position [0, 0]
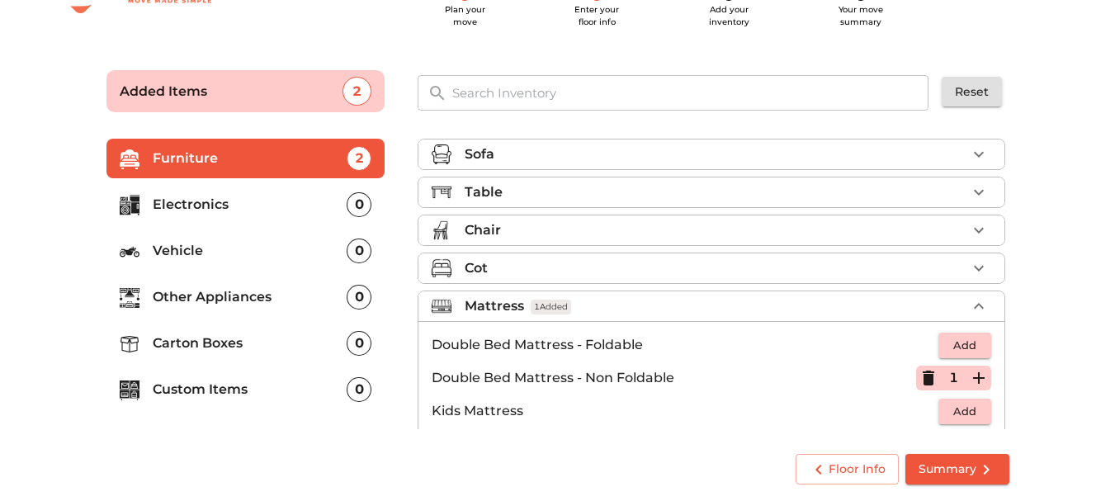
click at [929, 213] on ul "Sofa Table Chair Cot Mattress 1 Added Double Bed Mattress - Foldable Add Double…" at bounding box center [712, 443] width 588 height 623
click at [920, 221] on div "Chair" at bounding box center [716, 230] width 502 height 20
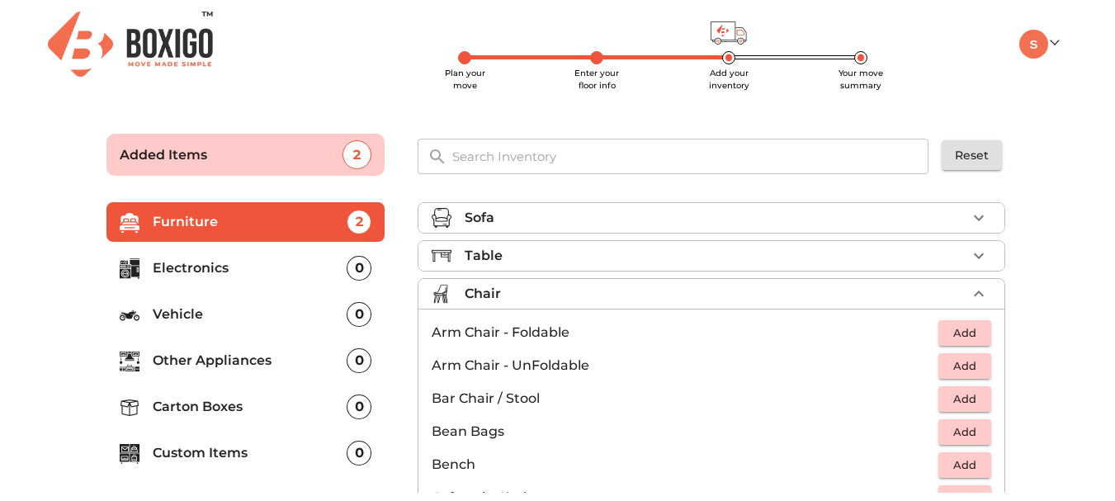
click at [969, 296] on icon "button" at bounding box center [979, 294] width 20 height 20
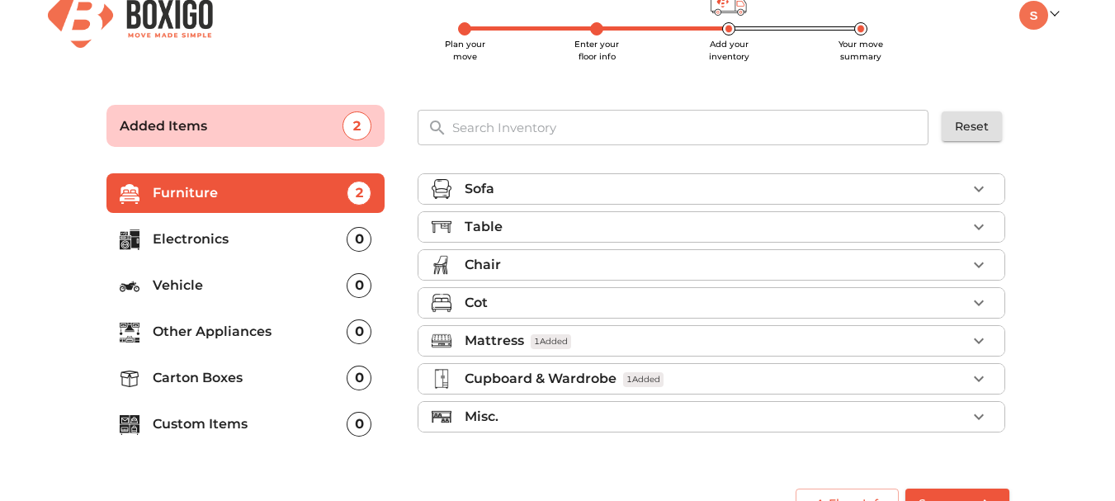
scroll to position [32, 0]
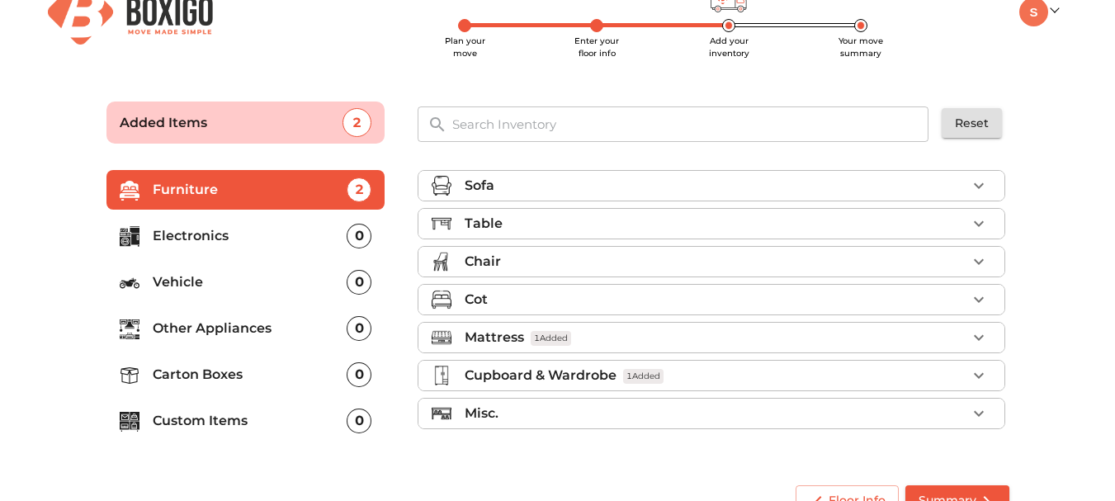
click at [483, 121] on input "text" at bounding box center [691, 123] width 498 height 35
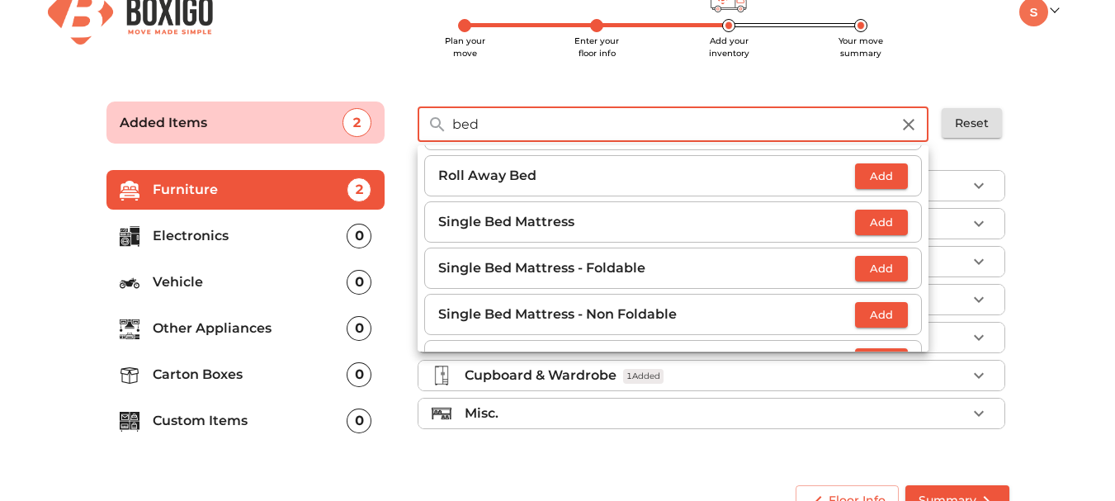
scroll to position [0, 0]
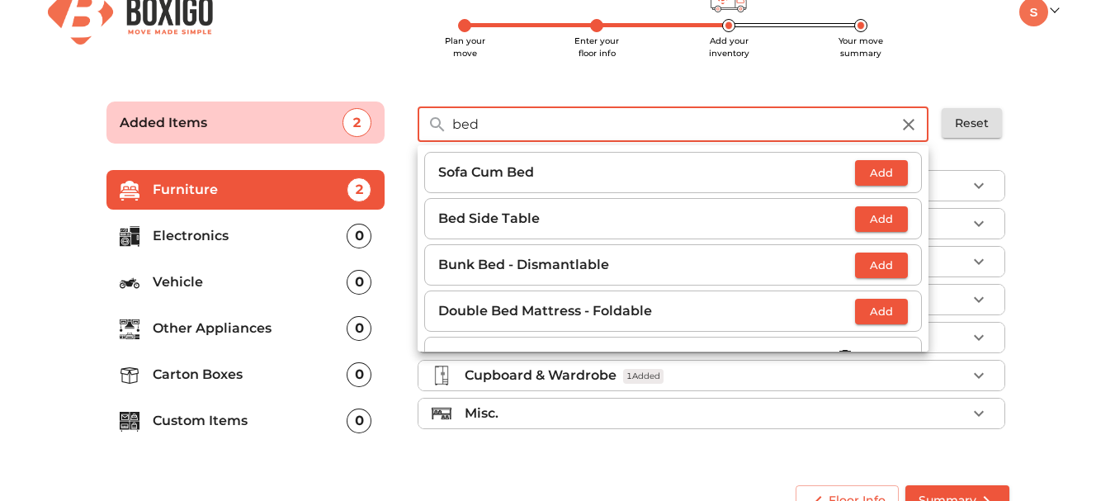
type input "bed"
click at [915, 122] on icon "button" at bounding box center [909, 125] width 20 height 20
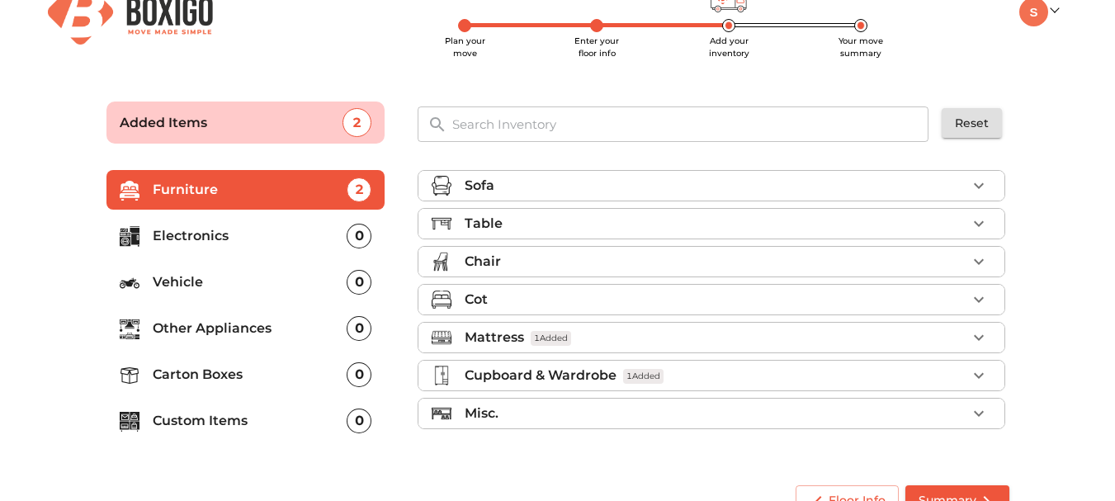
click at [513, 301] on div "Cot" at bounding box center [716, 300] width 502 height 20
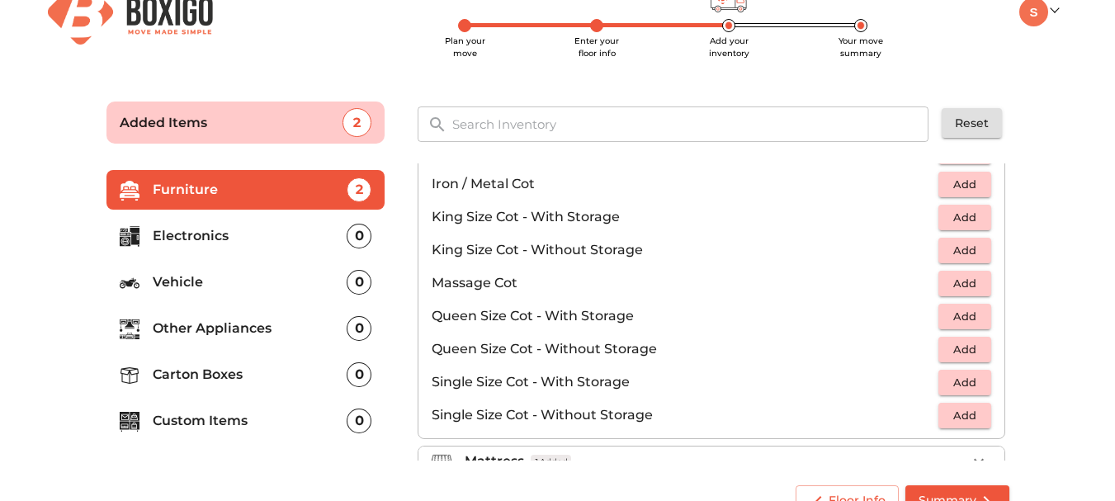
scroll to position [436, 0]
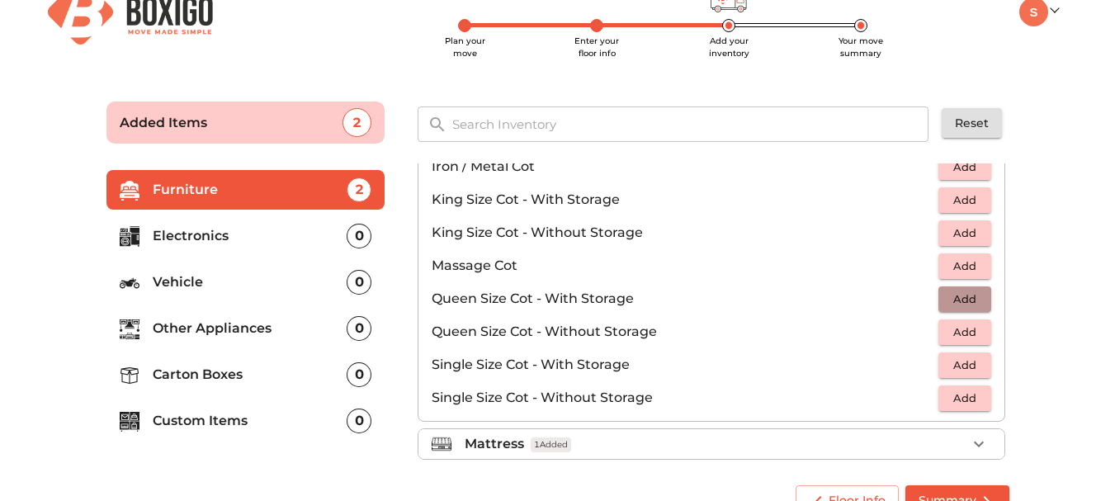
click at [963, 299] on span "Add" at bounding box center [965, 299] width 36 height 19
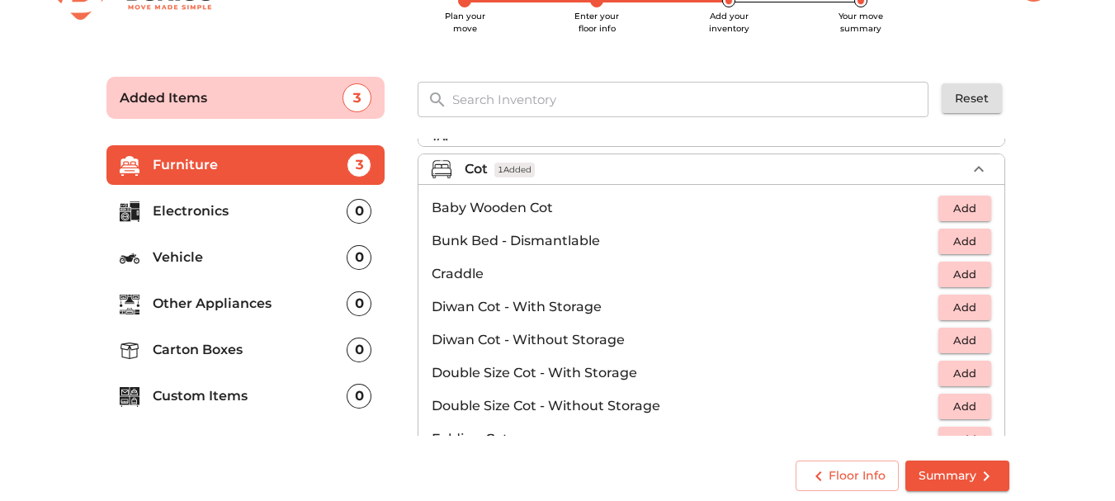
scroll to position [64, 0]
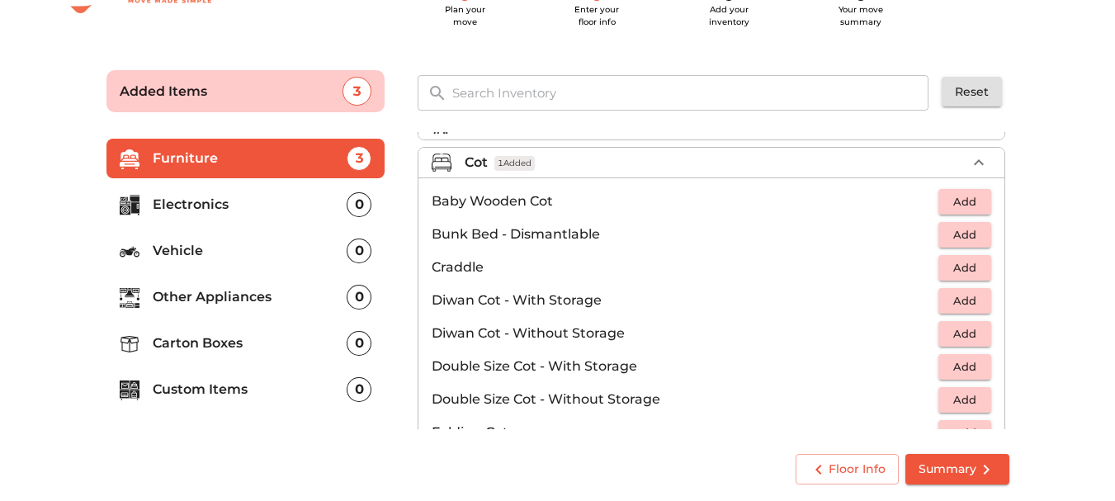
click at [220, 441] on div "Floor Info Summary" at bounding box center [558, 470] width 936 height 64
click at [949, 471] on span "Summary" at bounding box center [958, 469] width 78 height 21
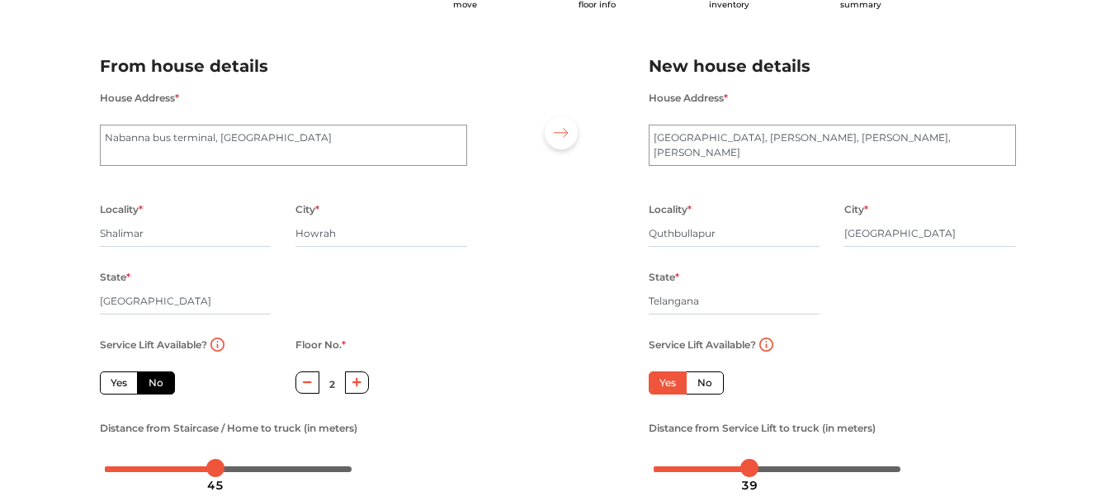
scroll to position [278, 0]
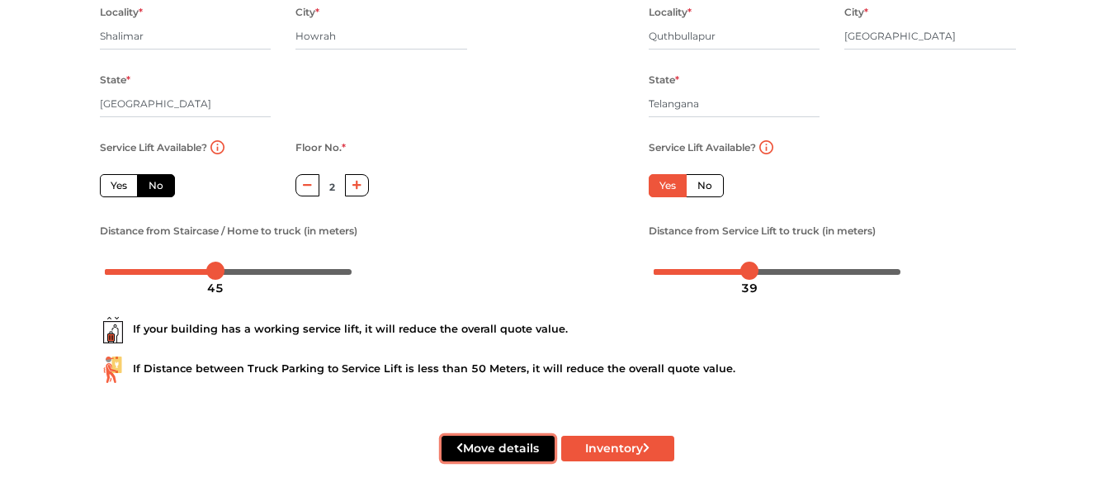
click at [524, 448] on button "Move details" at bounding box center [498, 449] width 113 height 26
radio input "true"
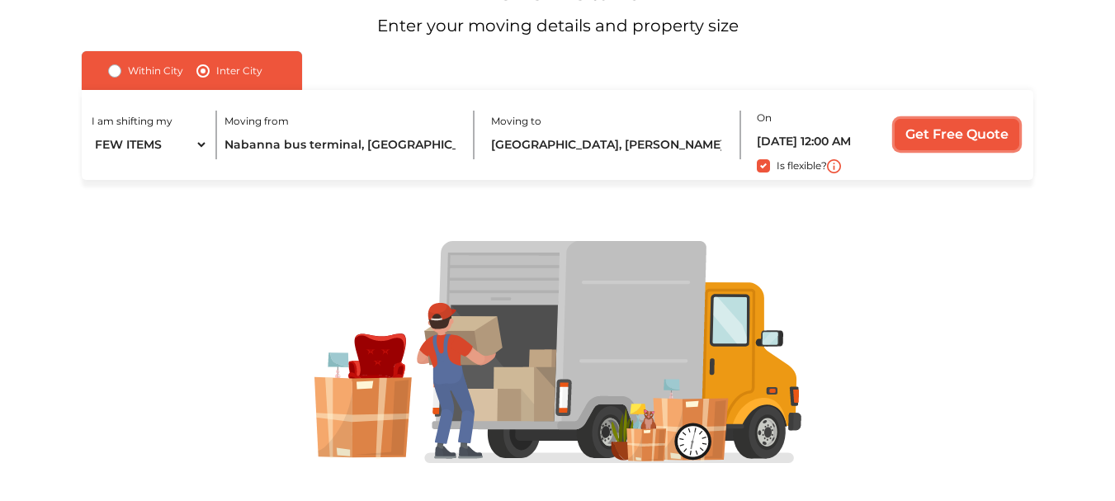
click at [943, 132] on input "Get Free Quote" at bounding box center [957, 134] width 125 height 31
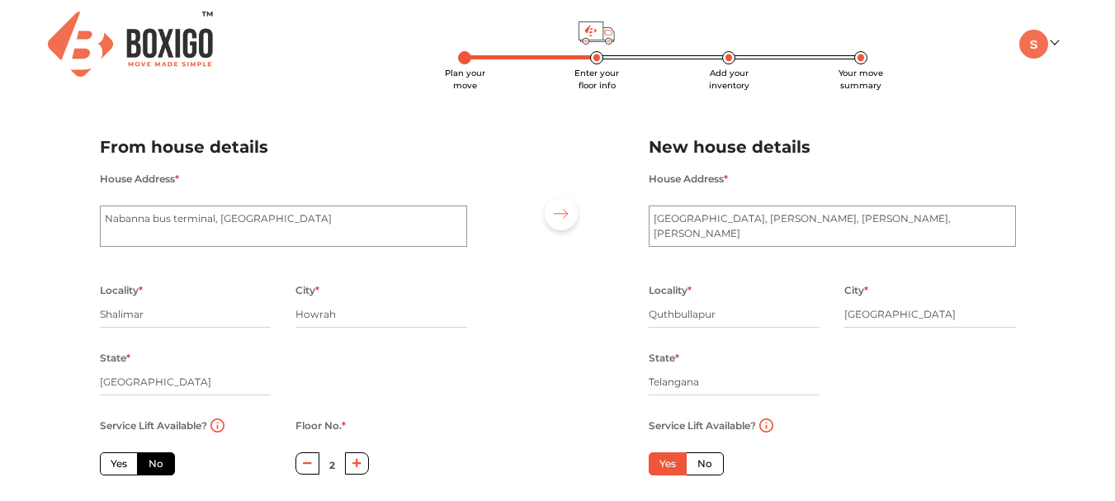
scroll to position [278, 0]
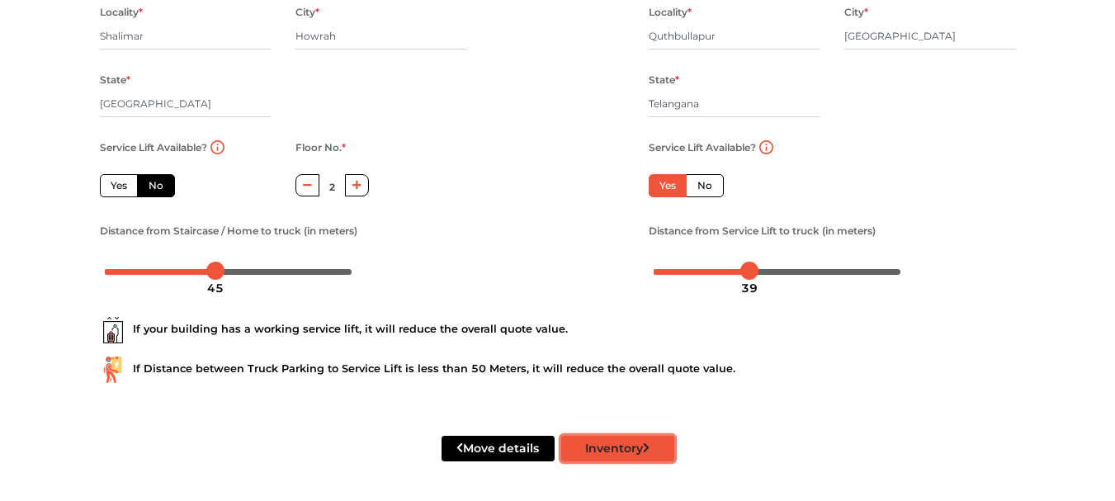
click at [590, 446] on button "Inventory" at bounding box center [617, 449] width 113 height 26
radio input "true"
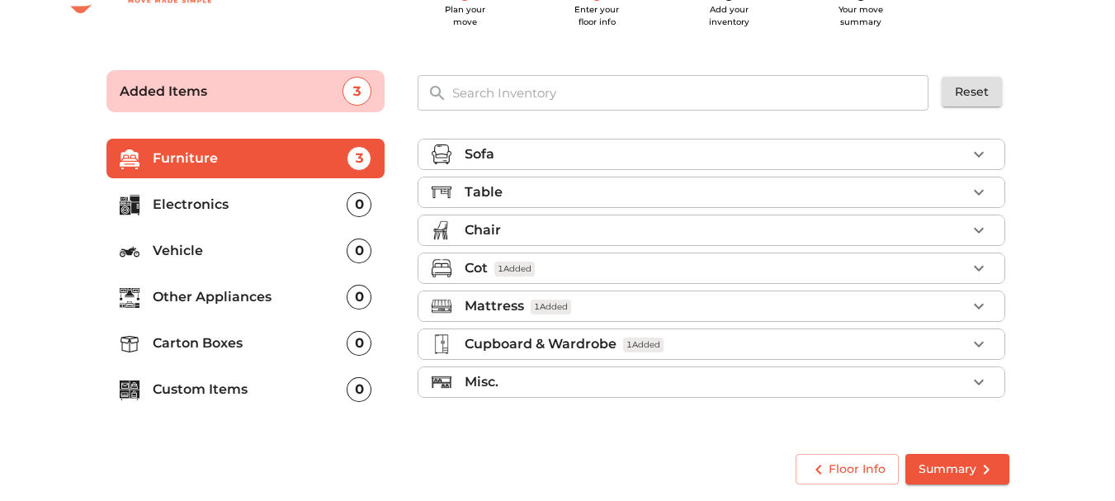
scroll to position [64, 0]
click at [949, 472] on span "Summary" at bounding box center [958, 469] width 78 height 21
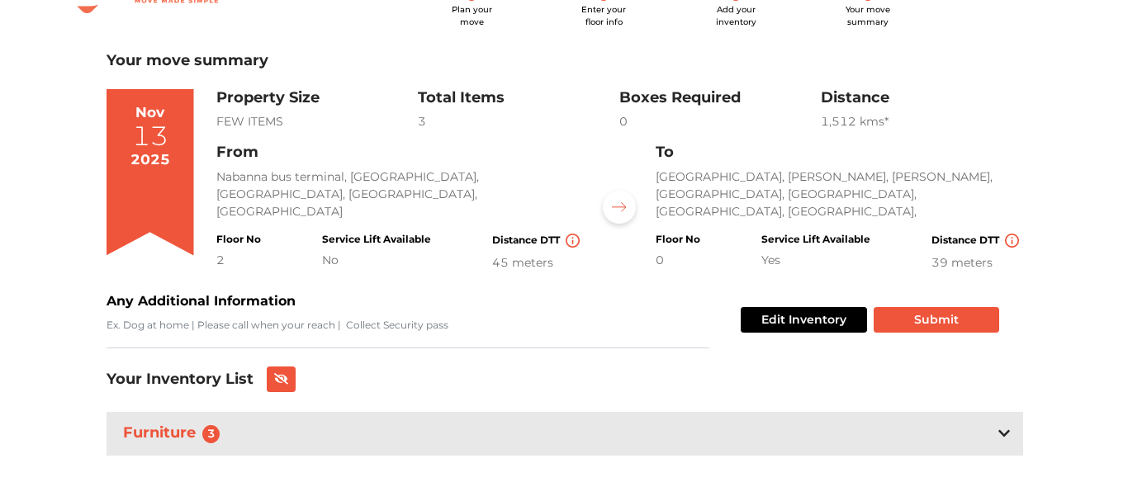
scroll to position [74, 0]
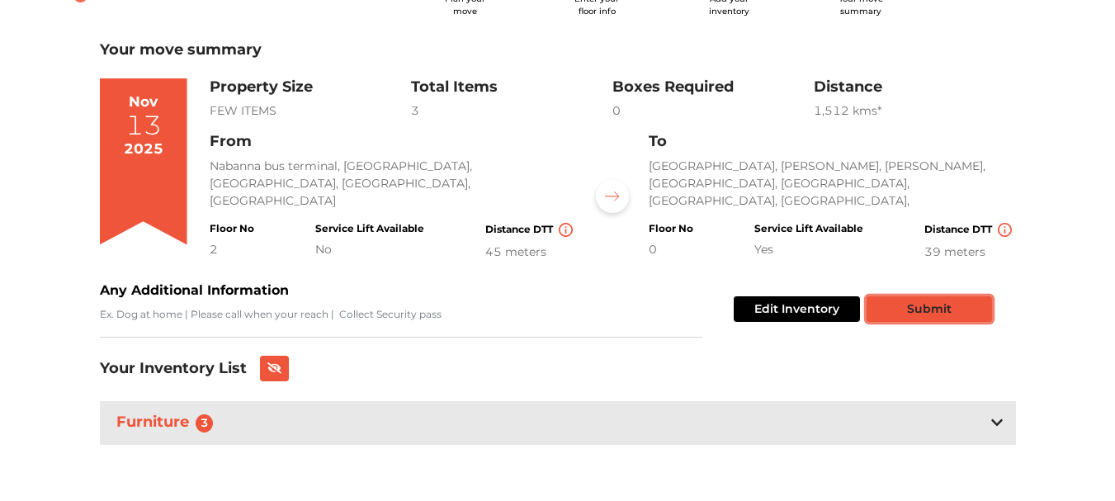
click at [926, 305] on button "Submit" at bounding box center [929, 309] width 125 height 26
